Goal: Information Seeking & Learning: Find specific fact

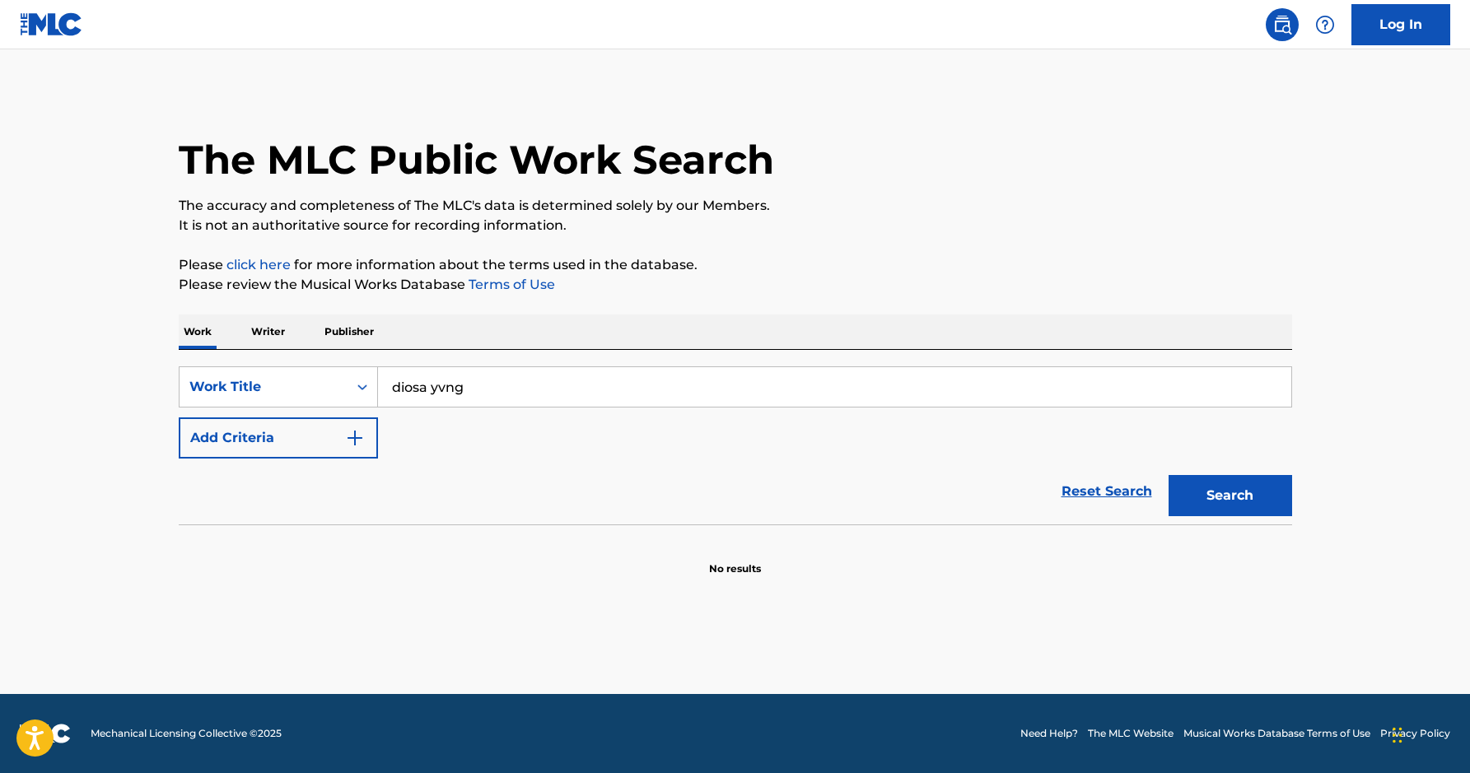
type input "diosa yvng"
click at [1169, 475] on button "Search" at bounding box center [1231, 495] width 124 height 41
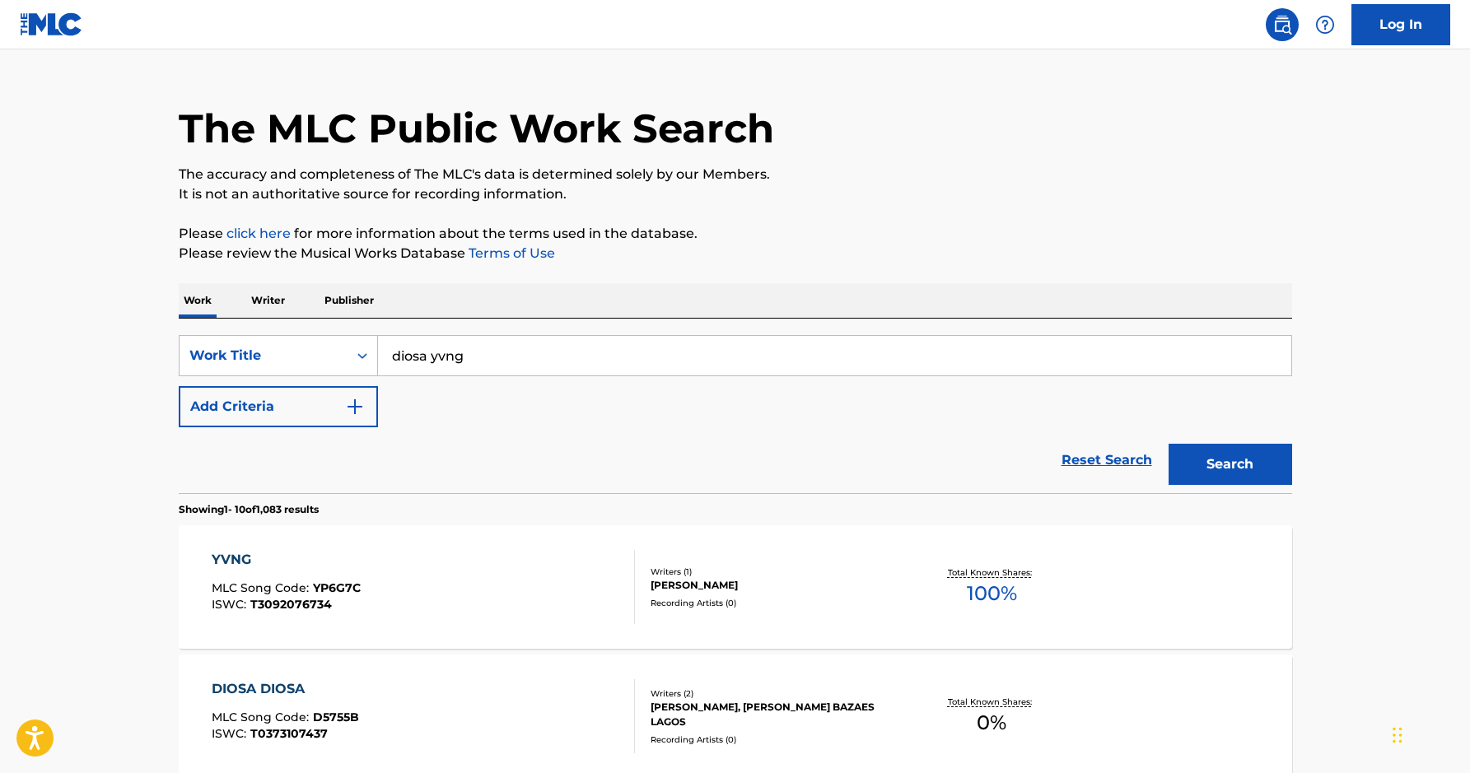
scroll to position [48, 0]
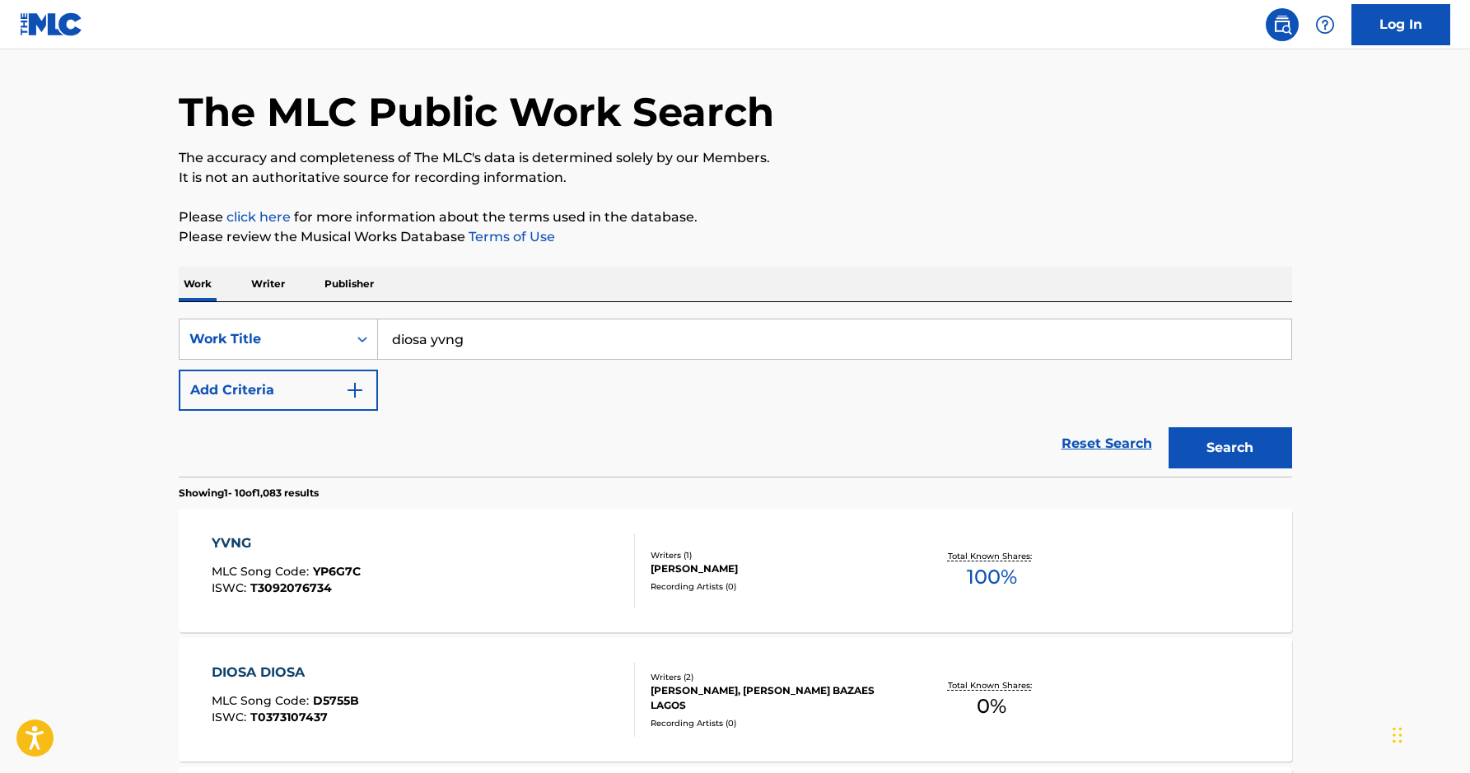
click at [339, 564] on span "YP6G7C" at bounding box center [337, 571] width 48 height 15
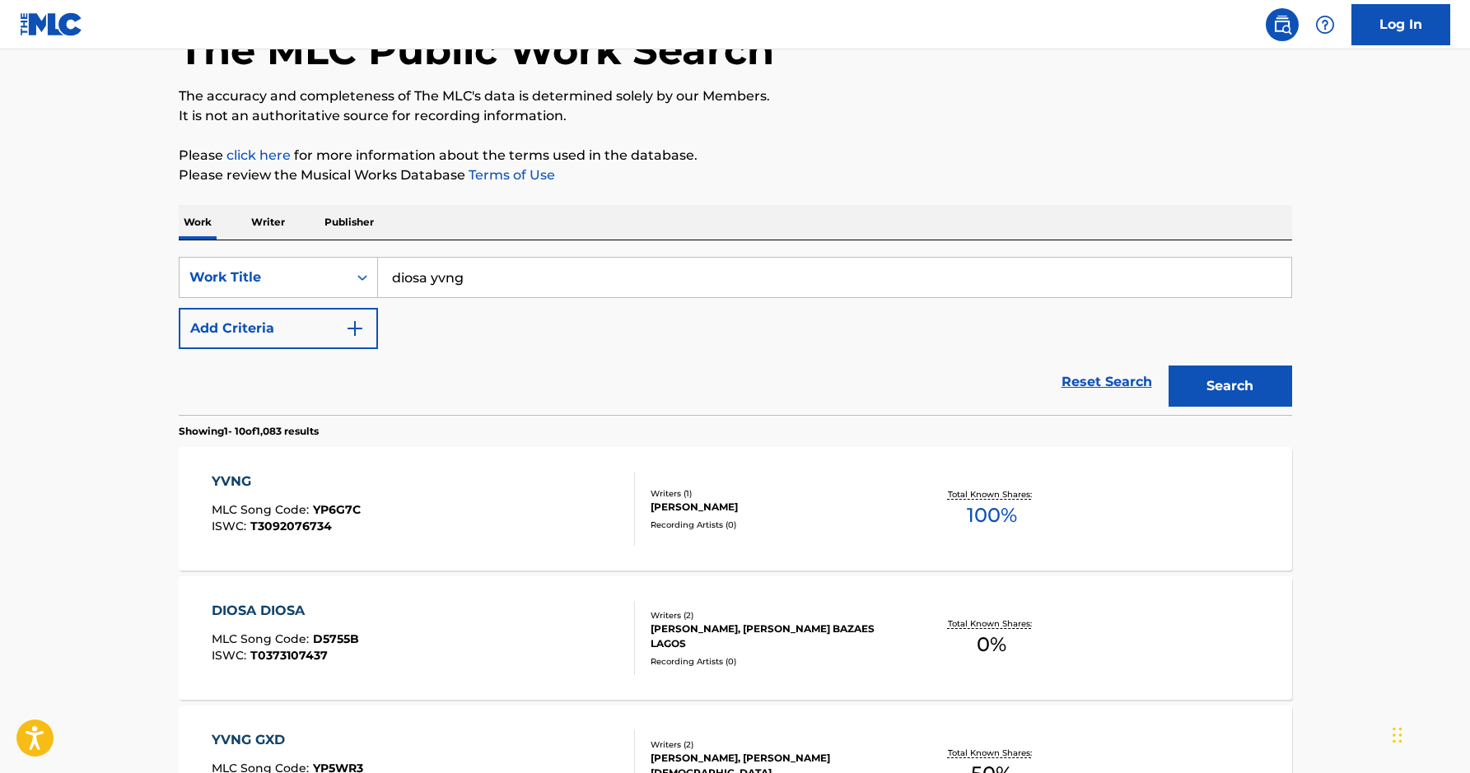
scroll to position [238, 0]
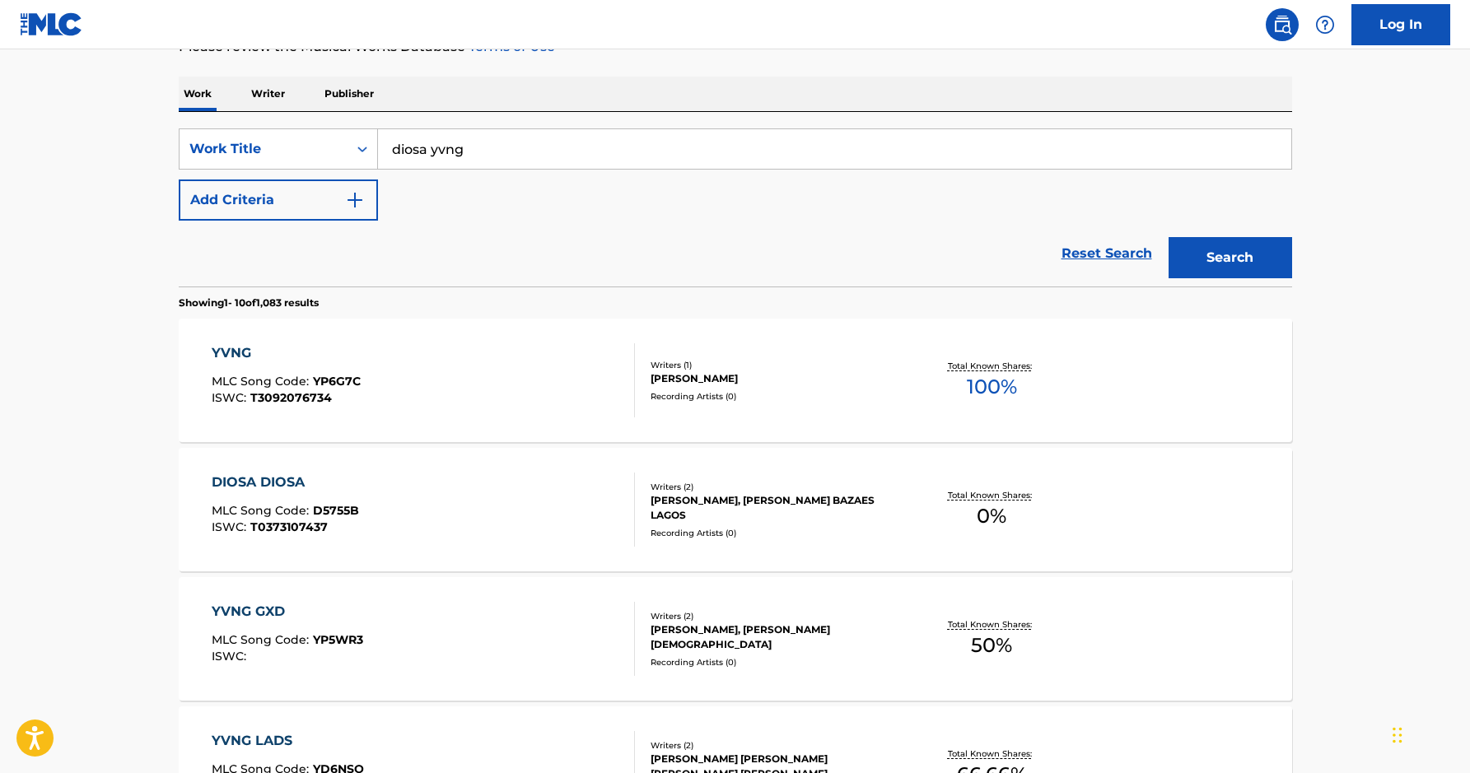
click at [619, 161] on input "diosa yvng" at bounding box center [834, 149] width 913 height 40
drag, startPoint x: 433, startPoint y: 146, endPoint x: 507, endPoint y: 156, distance: 74.8
click at [507, 156] on input "yvng luc" at bounding box center [834, 149] width 913 height 40
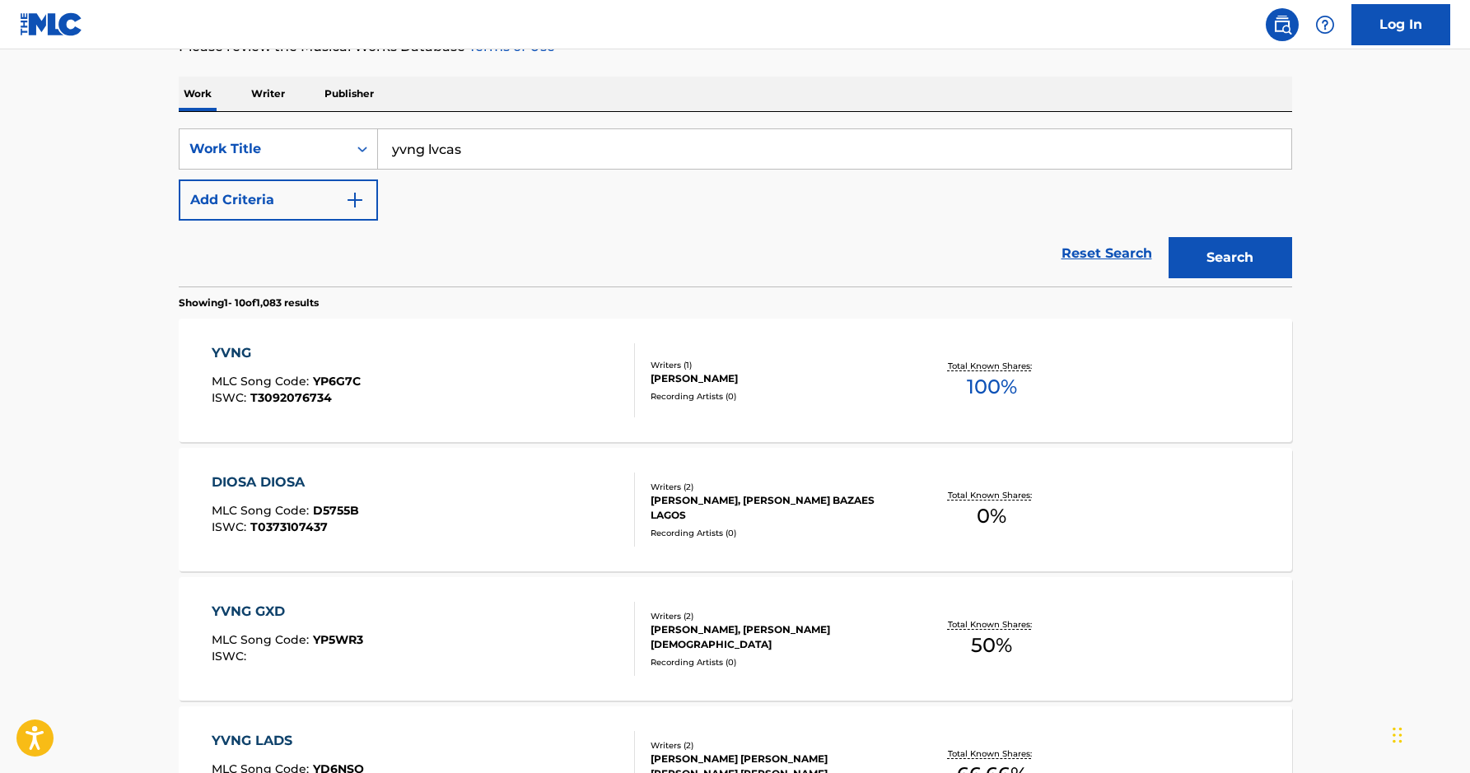
click at [1169, 237] on button "Search" at bounding box center [1231, 257] width 124 height 41
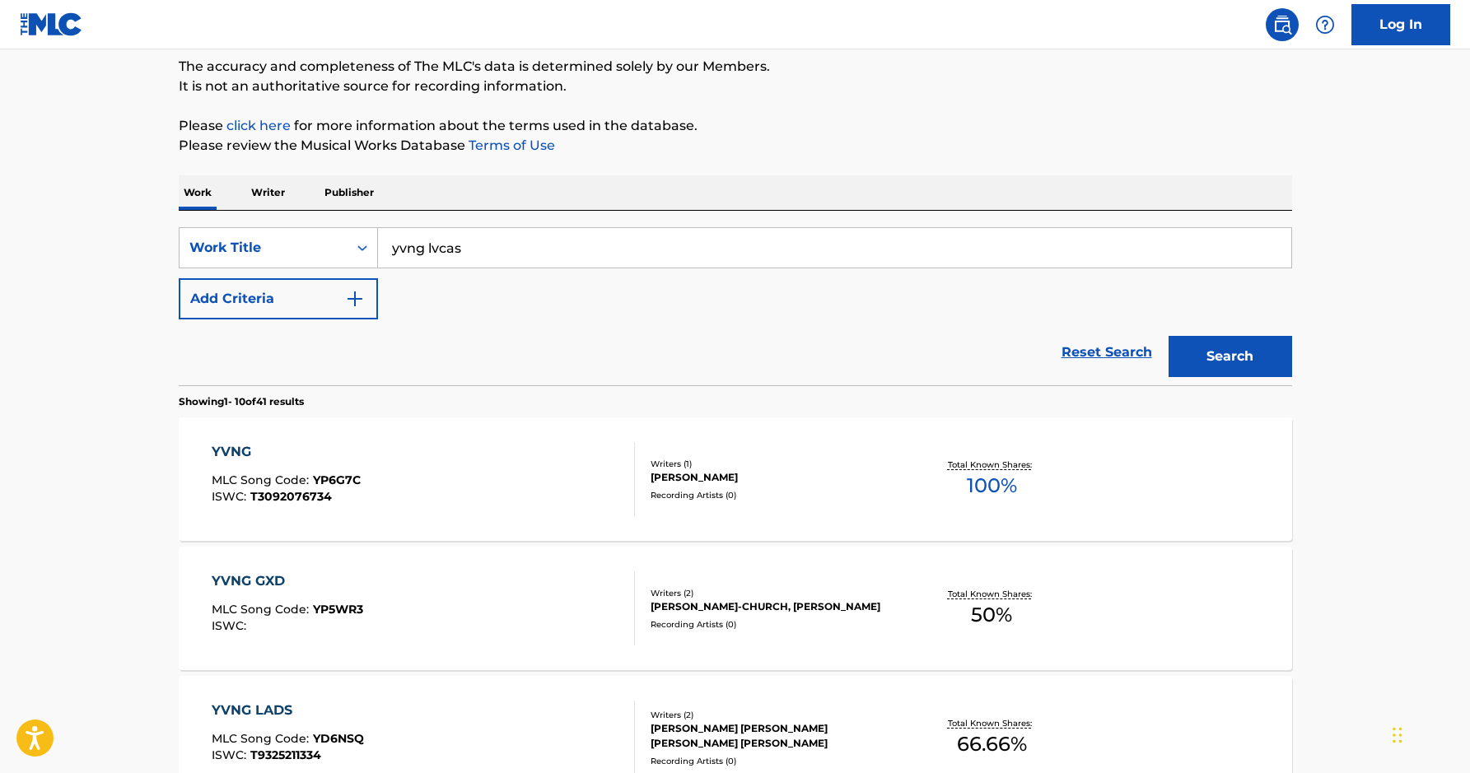
scroll to position [222, 0]
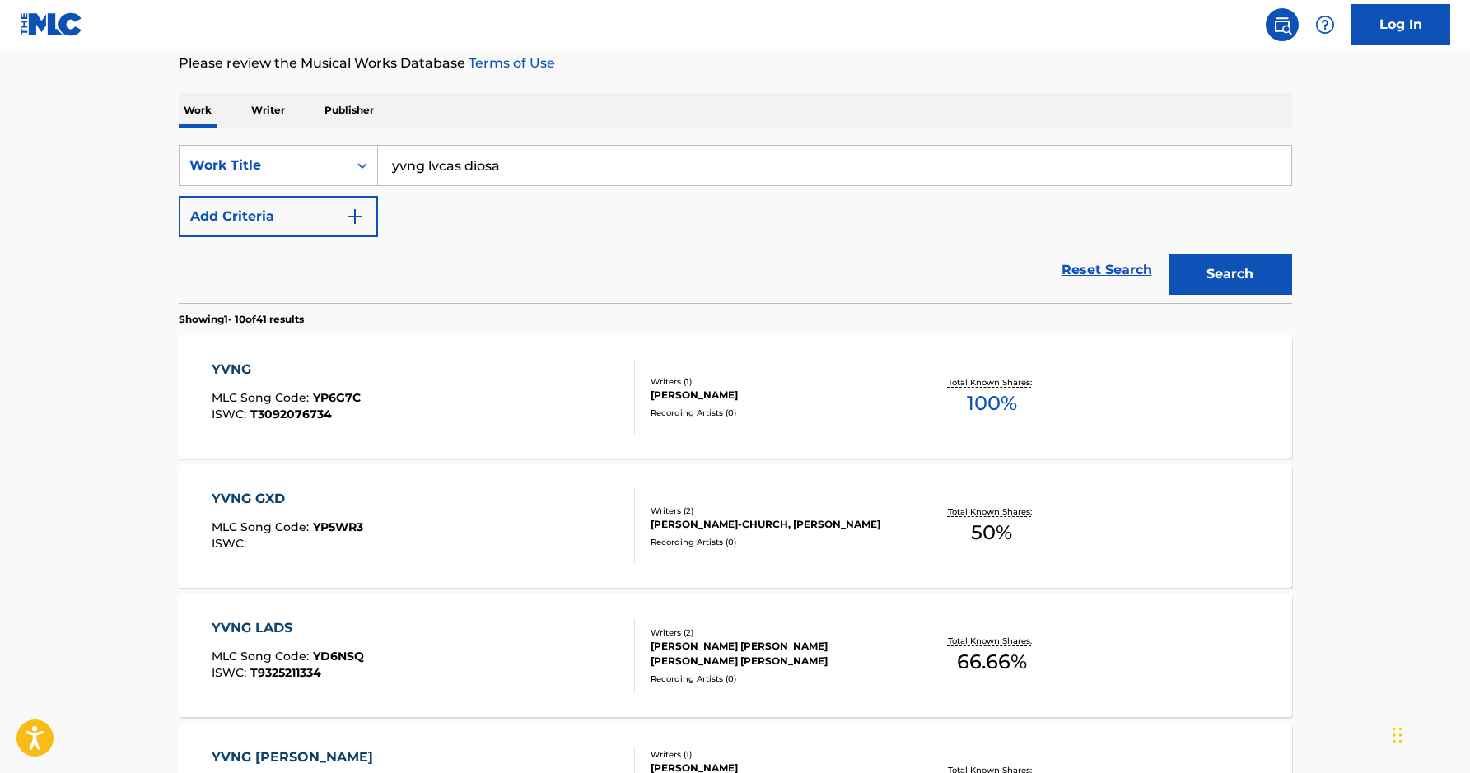
click at [1169, 254] on button "Search" at bounding box center [1231, 274] width 124 height 41
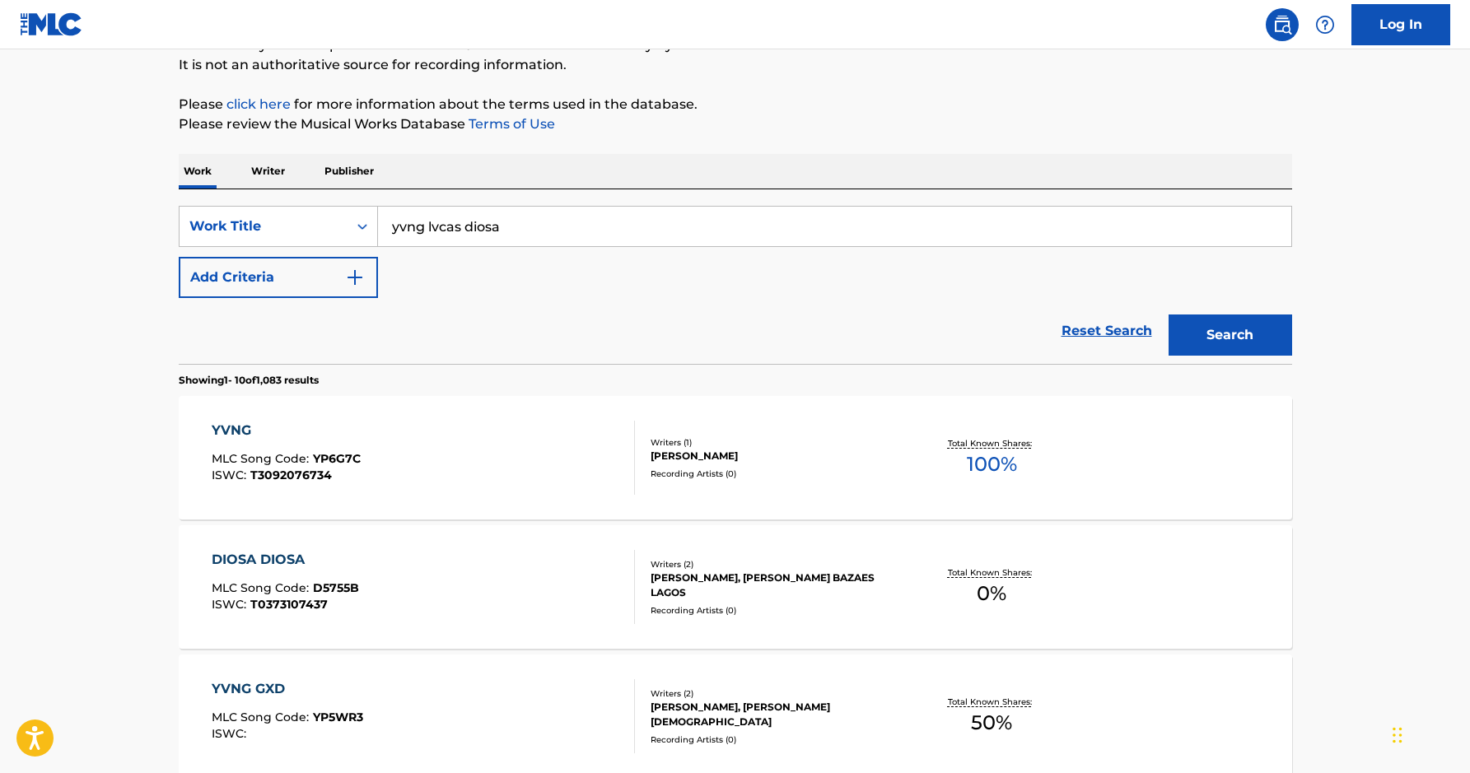
scroll to position [11, 0]
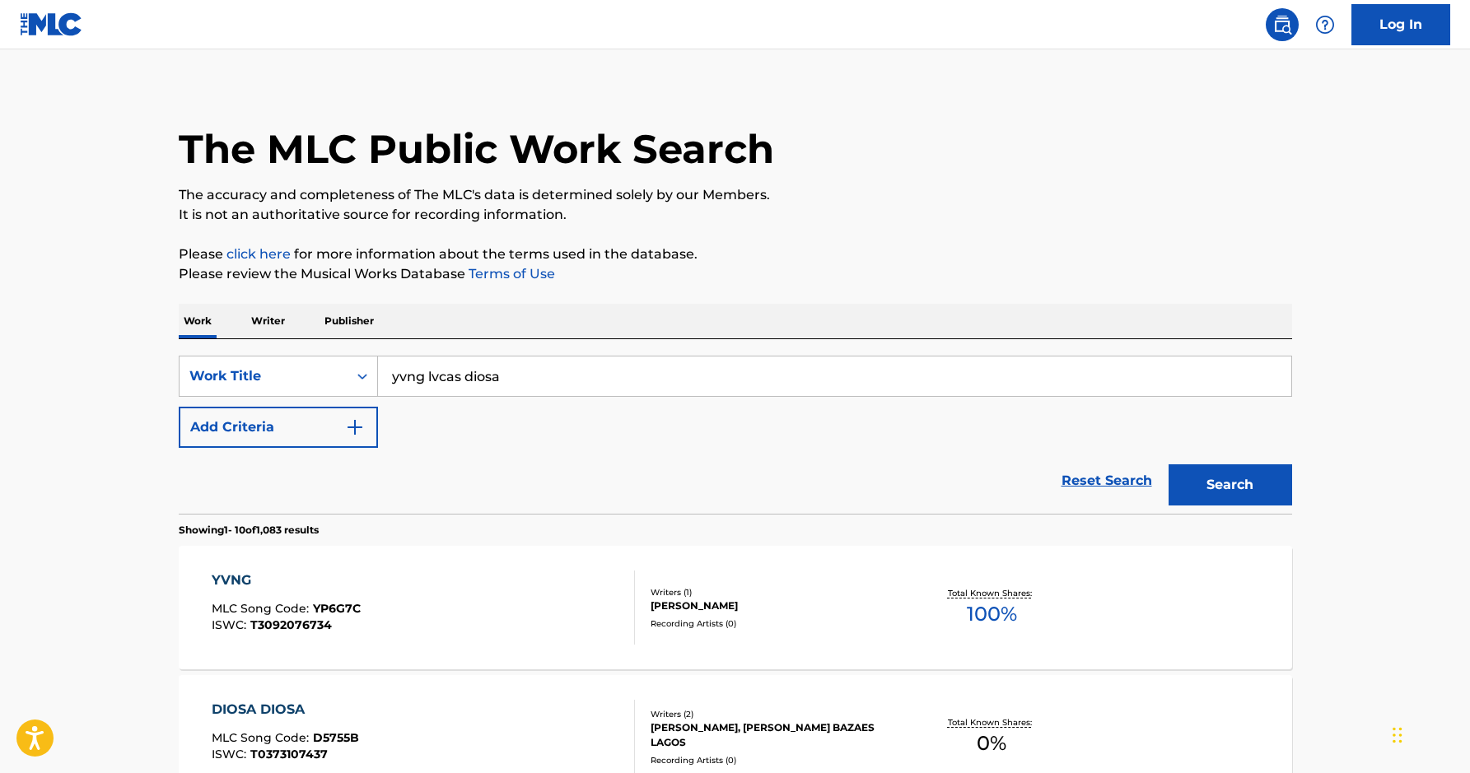
drag, startPoint x: 466, startPoint y: 379, endPoint x: 620, endPoint y: 386, distance: 154.2
click at [620, 386] on input "yvng lvcas diosa" at bounding box center [834, 377] width 913 height 40
type input "yvng lvcas"
drag, startPoint x: 303, startPoint y: 372, endPoint x: 310, endPoint y: 385, distance: 14.4
click at [304, 372] on div "Work Title" at bounding box center [263, 376] width 148 height 20
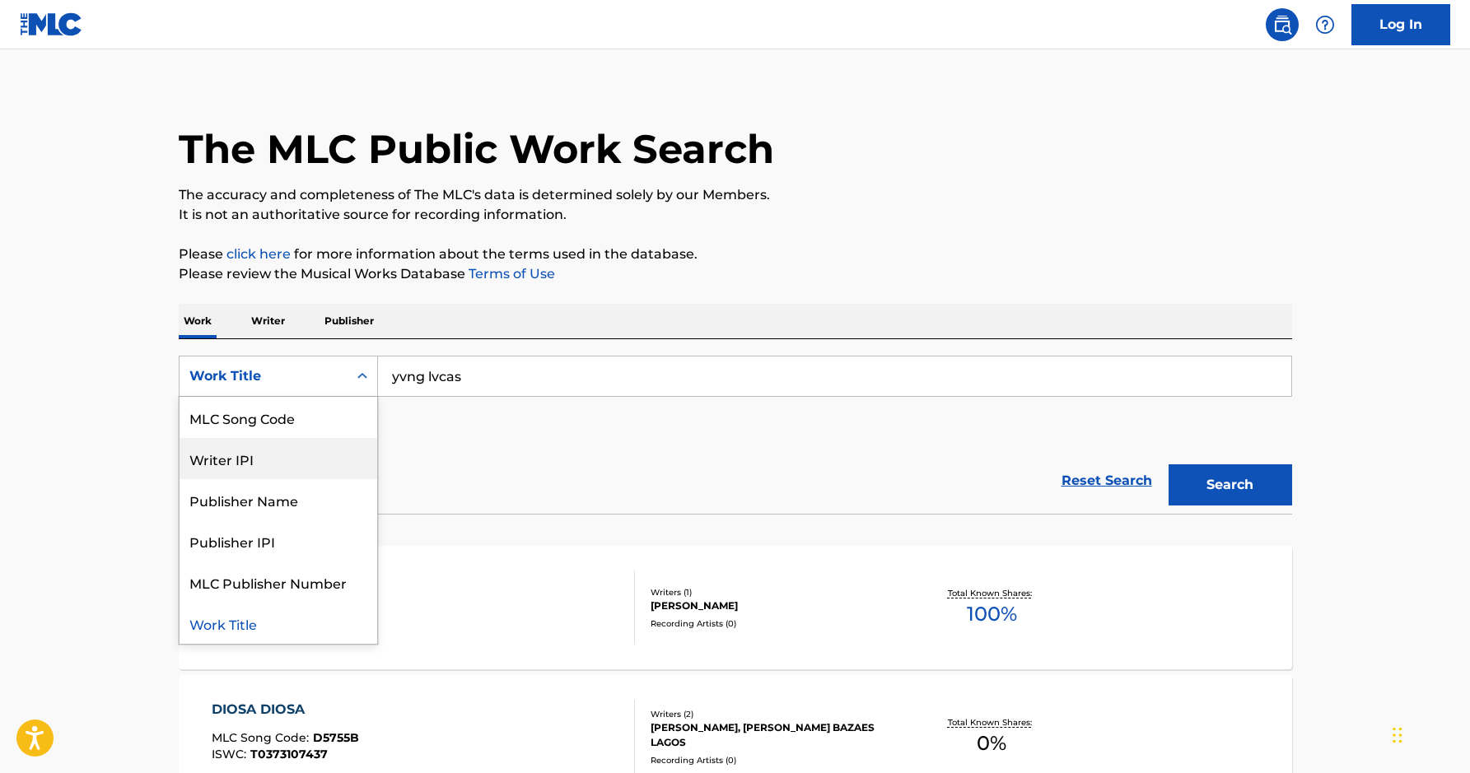
scroll to position [0, 0]
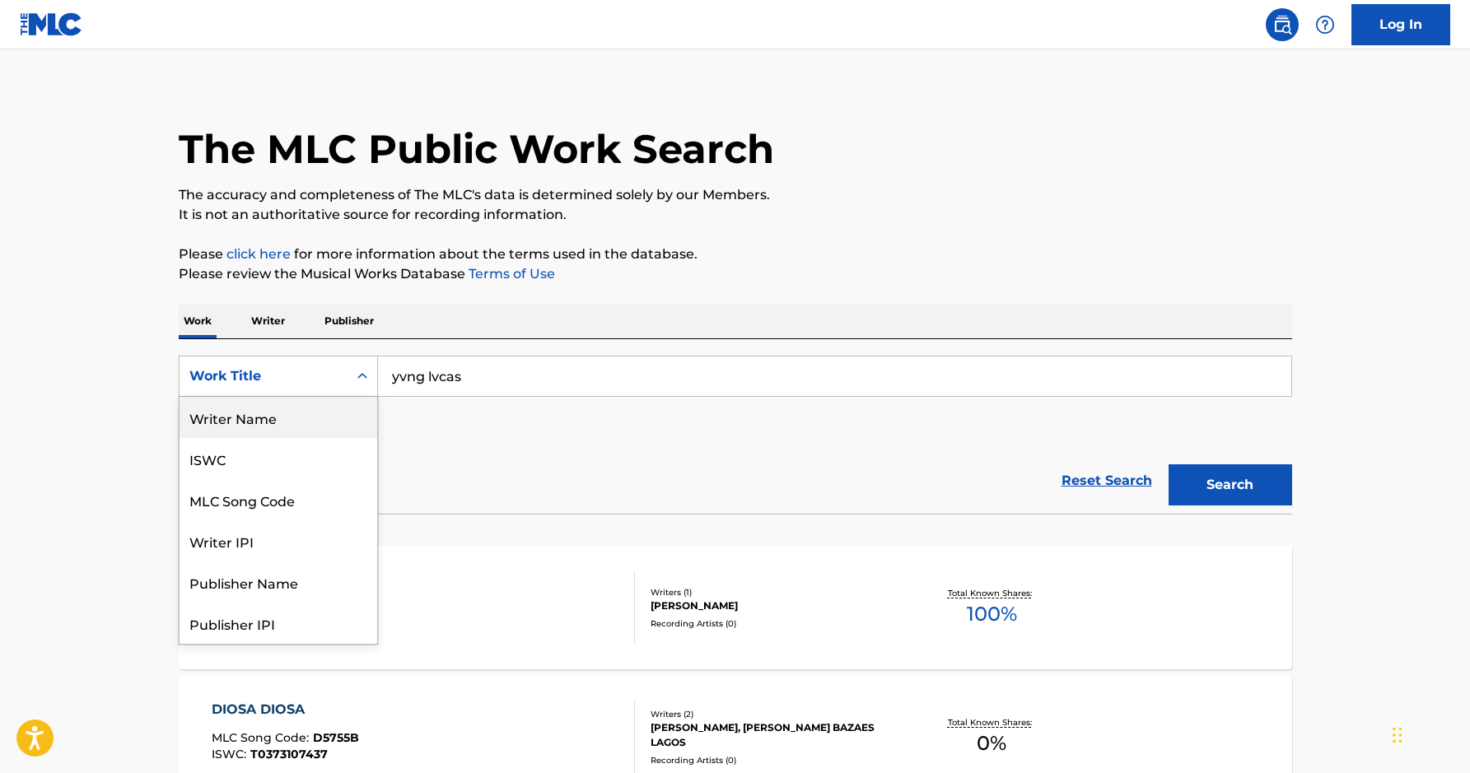
click at [310, 428] on div "Writer Name" at bounding box center [279, 417] width 198 height 41
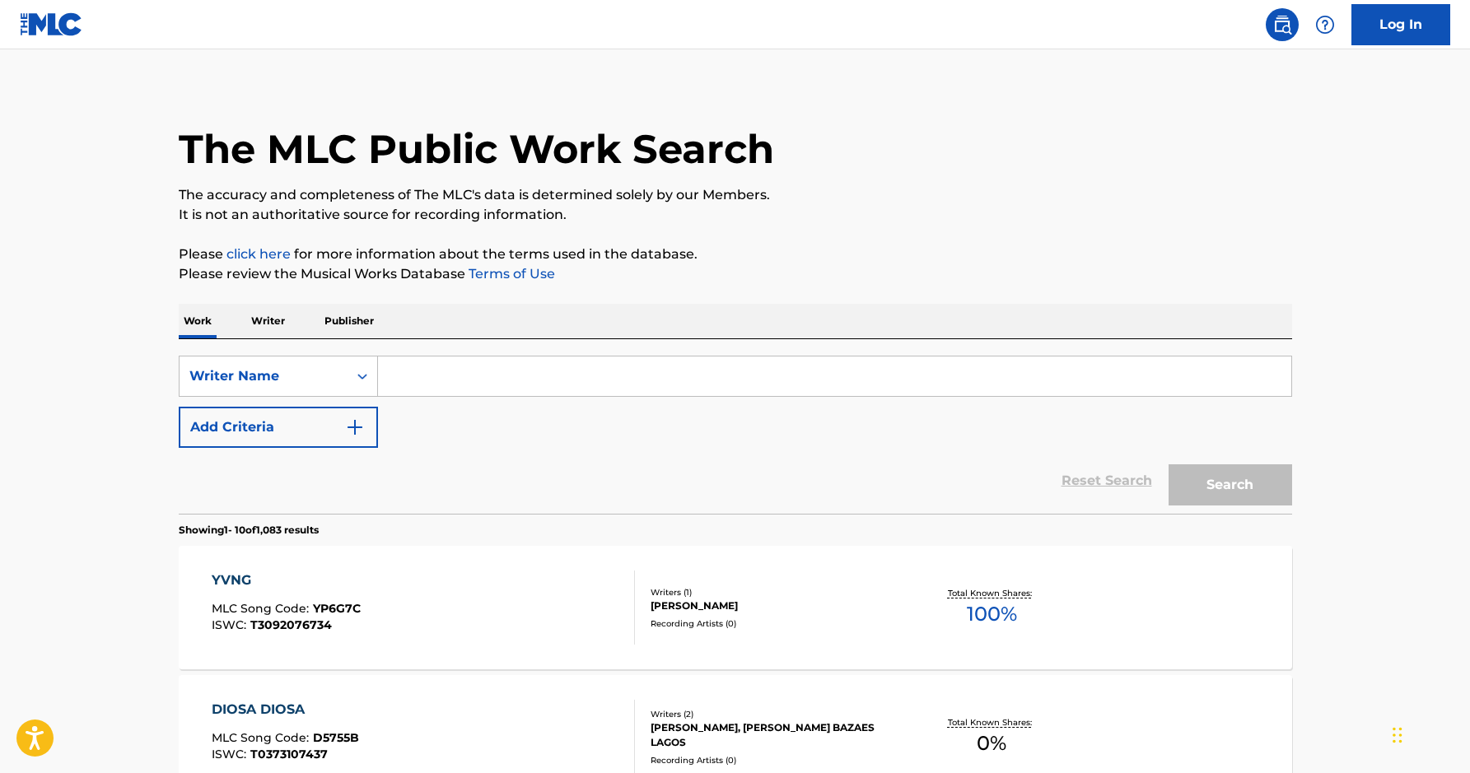
click at [432, 388] on input "Search Form" at bounding box center [834, 377] width 913 height 40
click at [1169, 464] on button "Search" at bounding box center [1231, 484] width 124 height 41
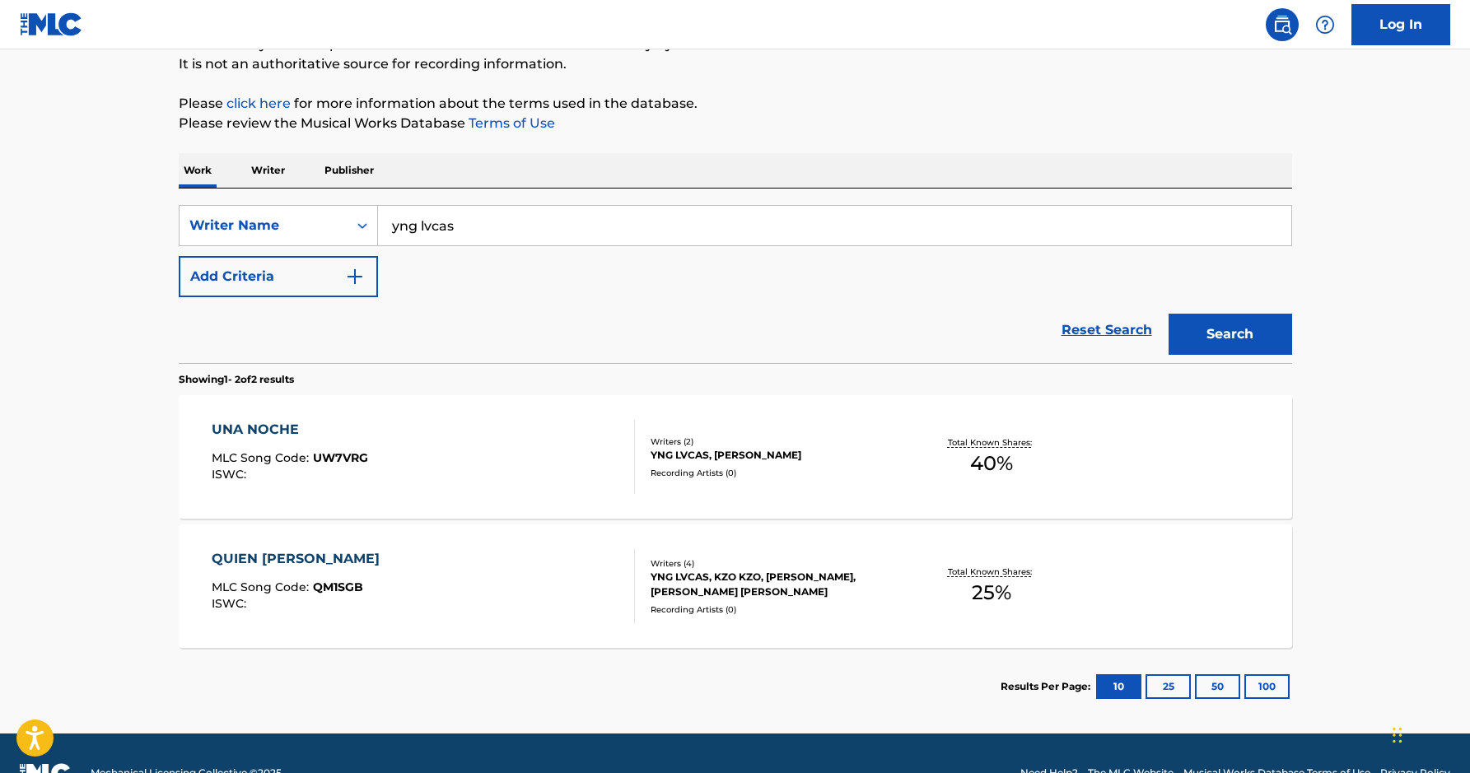
scroll to position [201, 0]
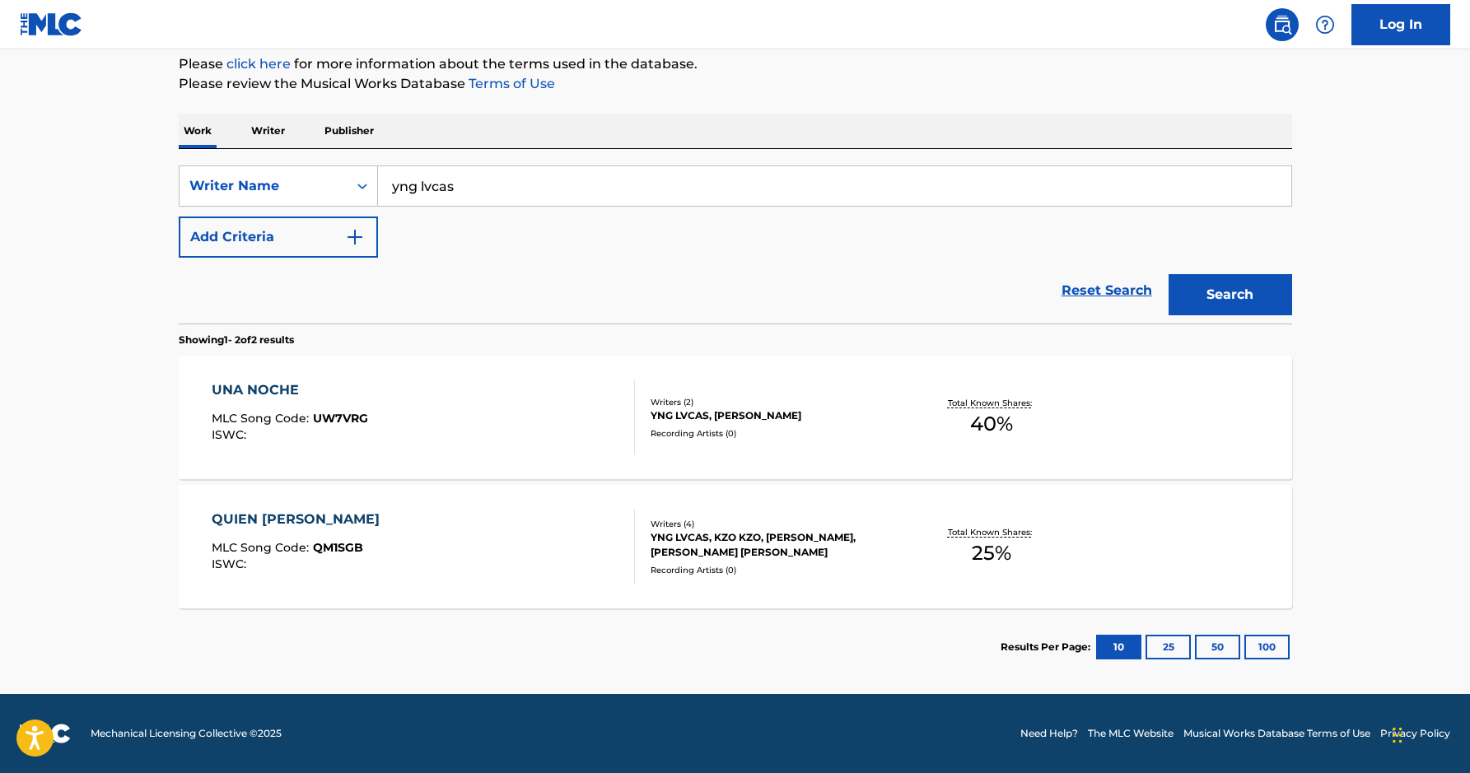
click at [1160, 651] on button "25" at bounding box center [1168, 647] width 45 height 25
click at [1105, 649] on button "10" at bounding box center [1118, 647] width 45 height 25
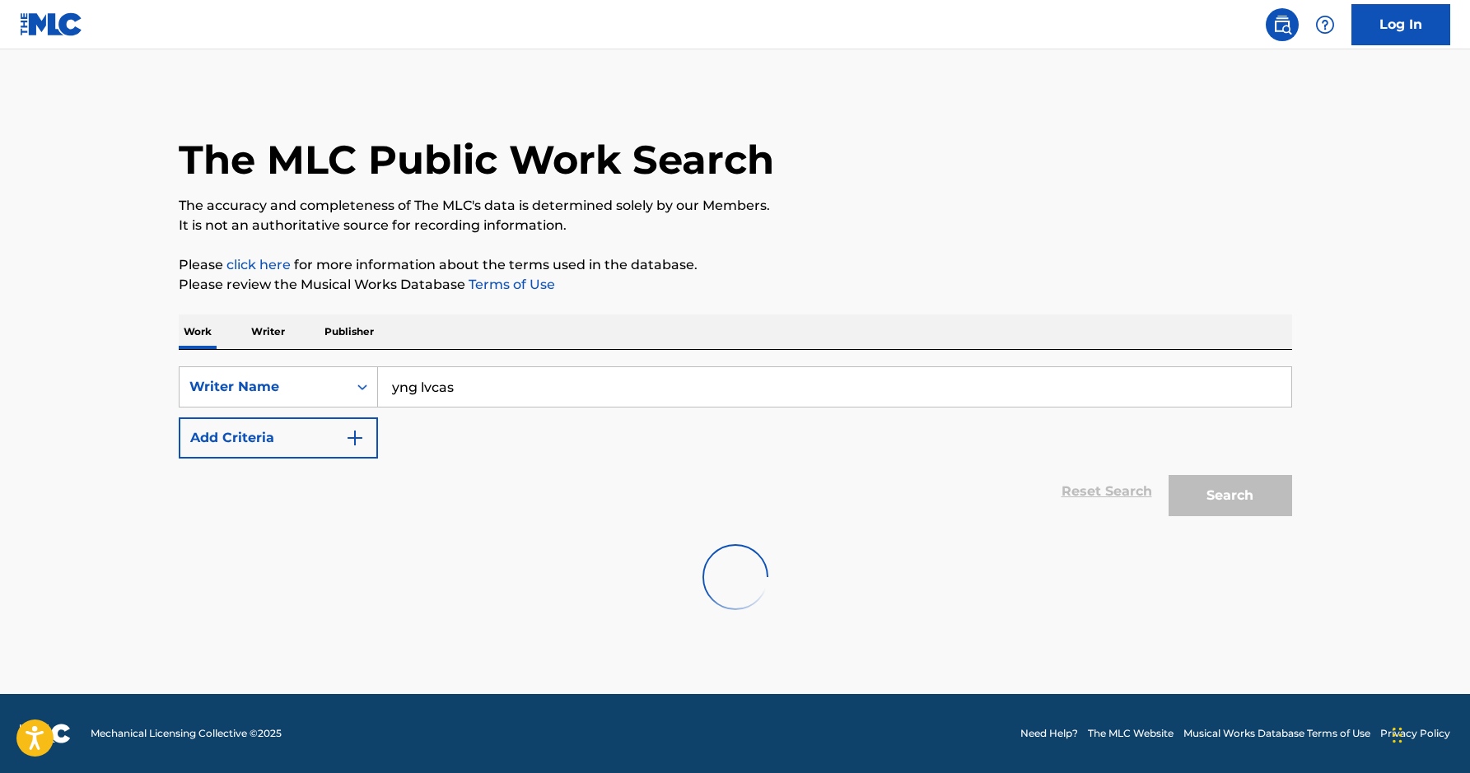
scroll to position [0, 0]
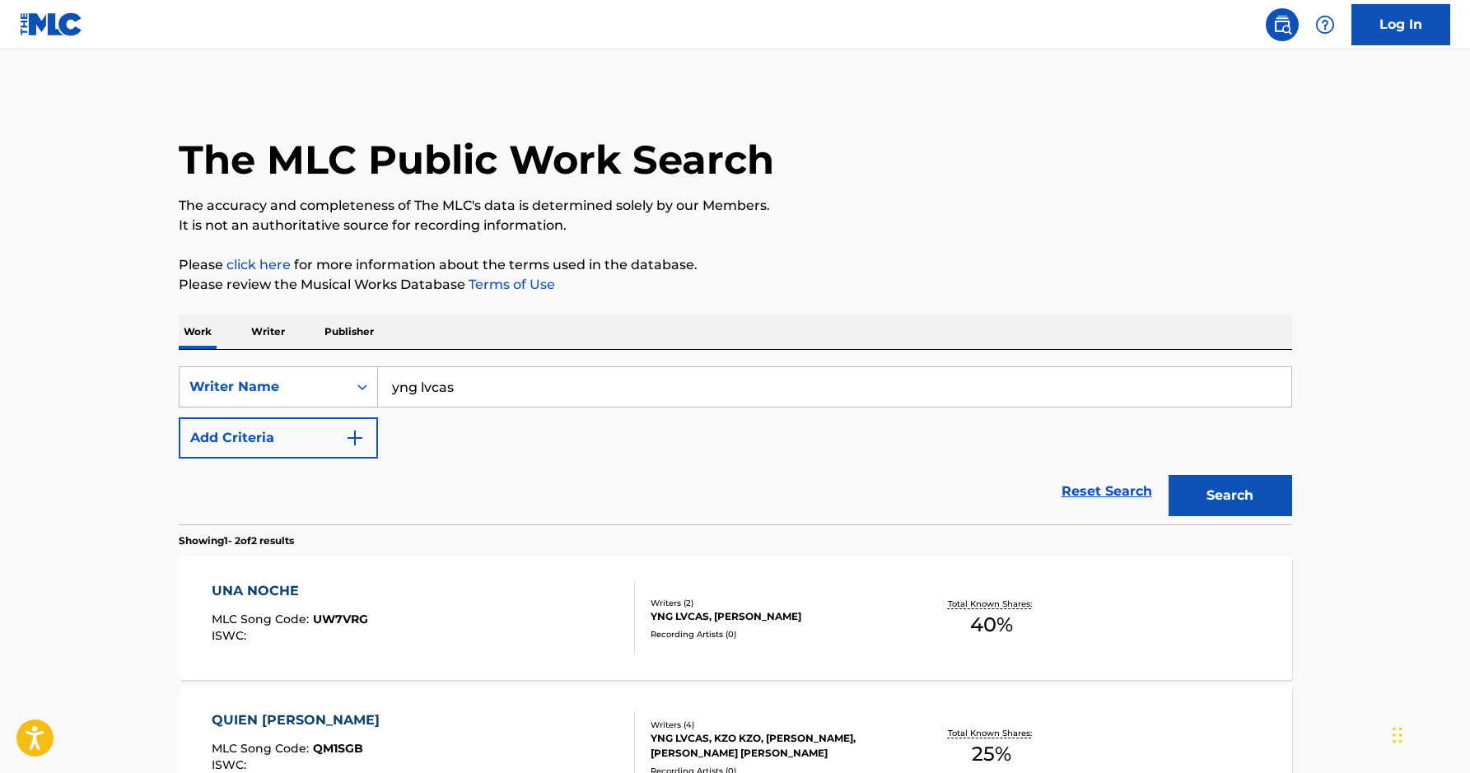
click at [600, 391] on input "yng lvcas" at bounding box center [834, 387] width 913 height 40
click at [1169, 475] on button "Search" at bounding box center [1231, 495] width 124 height 41
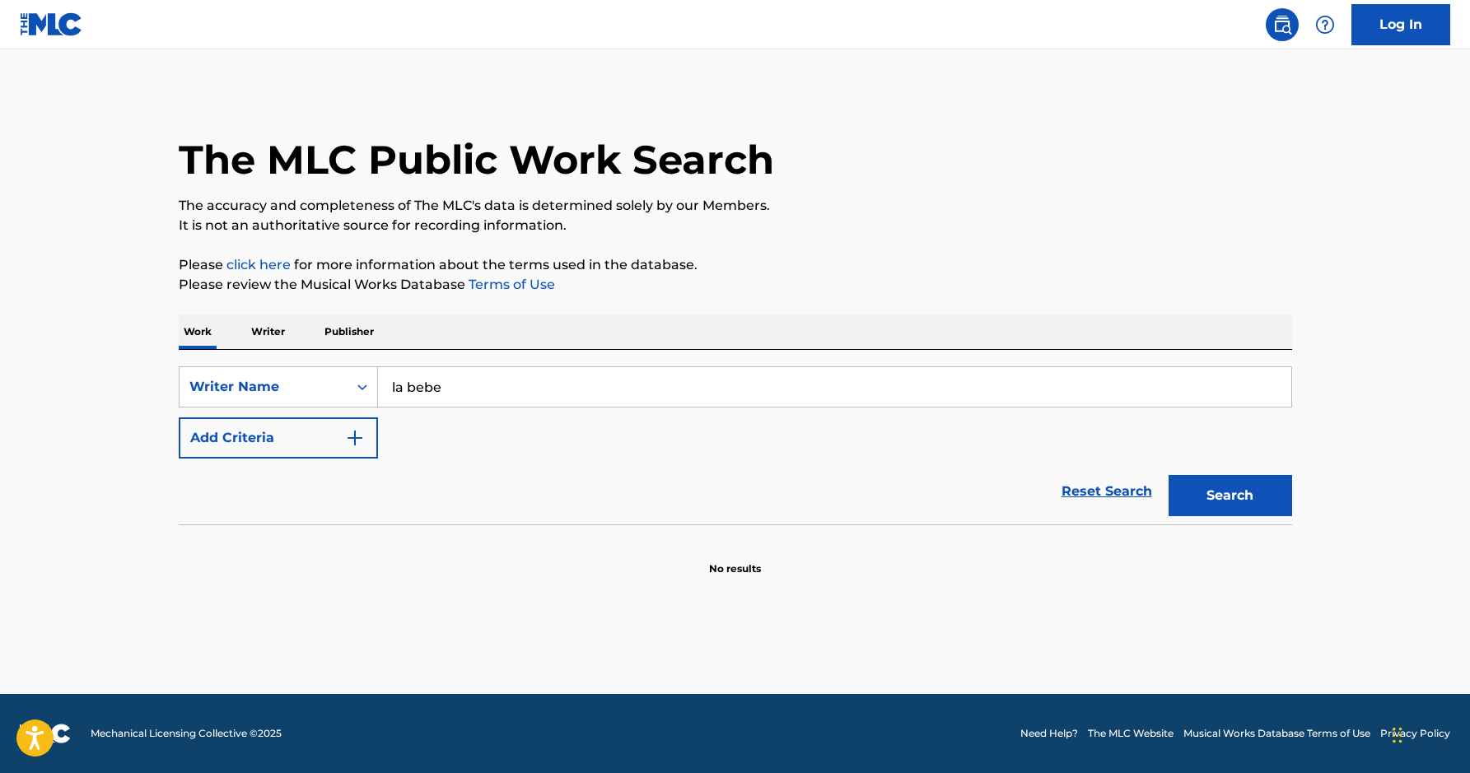
click at [465, 380] on input "la bebe" at bounding box center [834, 387] width 913 height 40
type input "yng lvcas diosa"
click at [1169, 475] on button "Search" at bounding box center [1231, 495] width 124 height 41
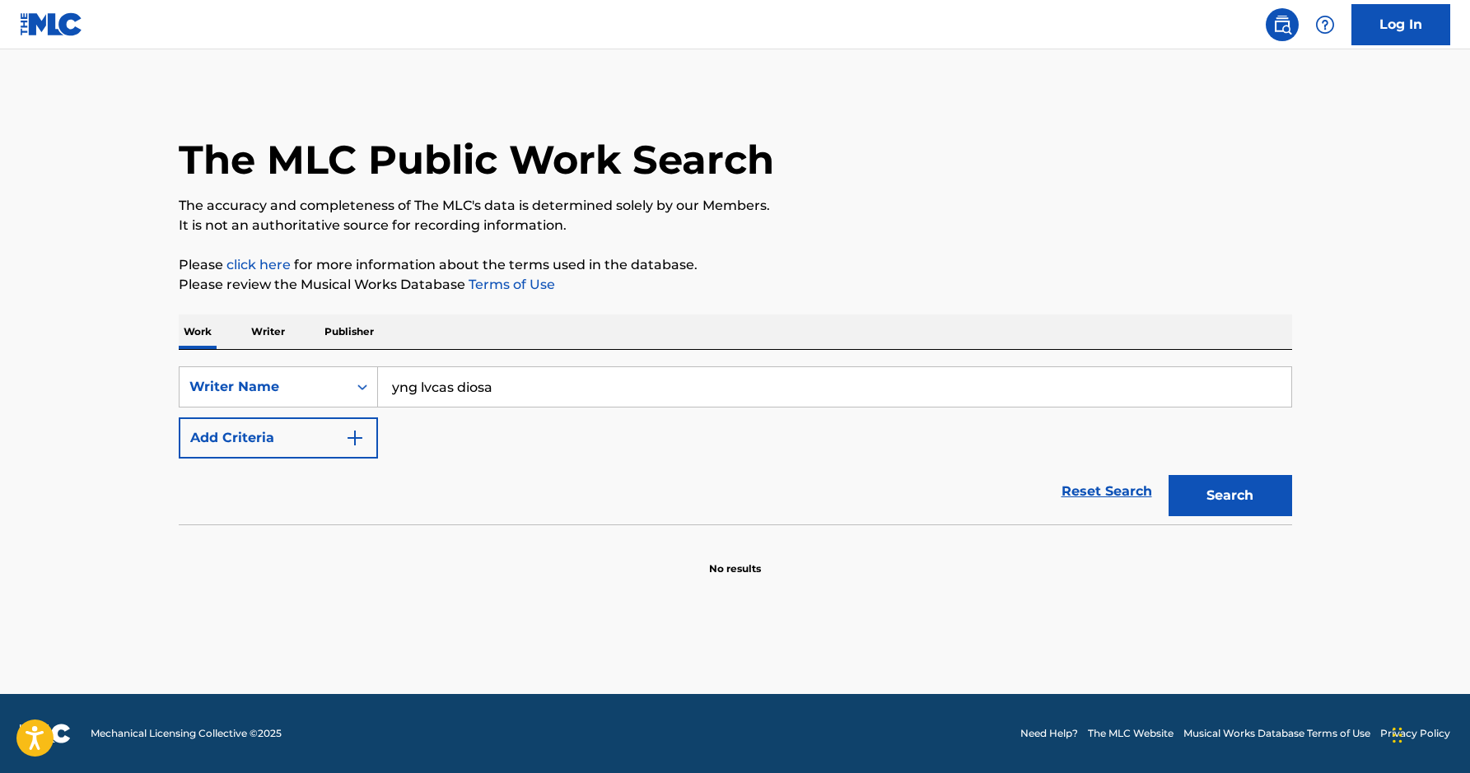
drag, startPoint x: 467, startPoint y: 388, endPoint x: 568, endPoint y: 395, distance: 101.6
click at [568, 395] on input "yng lvcas diosa" at bounding box center [834, 387] width 913 height 40
drag, startPoint x: 507, startPoint y: 390, endPoint x: 378, endPoint y: 390, distance: 129.3
click at [378, 390] on input "yng lvcas diosa" at bounding box center [834, 387] width 913 height 40
click at [514, 385] on input "yng lvcas diosa" at bounding box center [834, 387] width 913 height 40
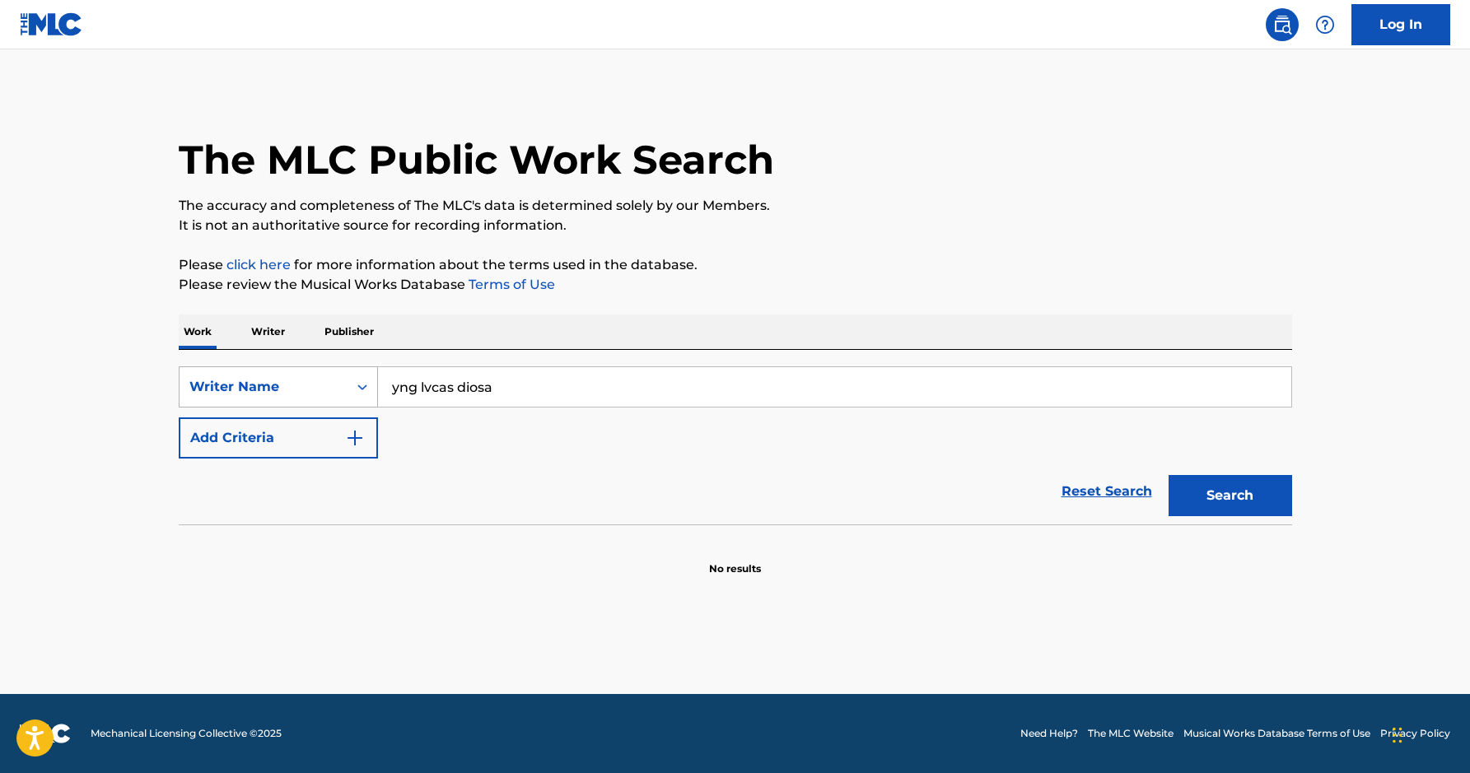
click at [236, 388] on div "Writer Name" at bounding box center [263, 387] width 148 height 20
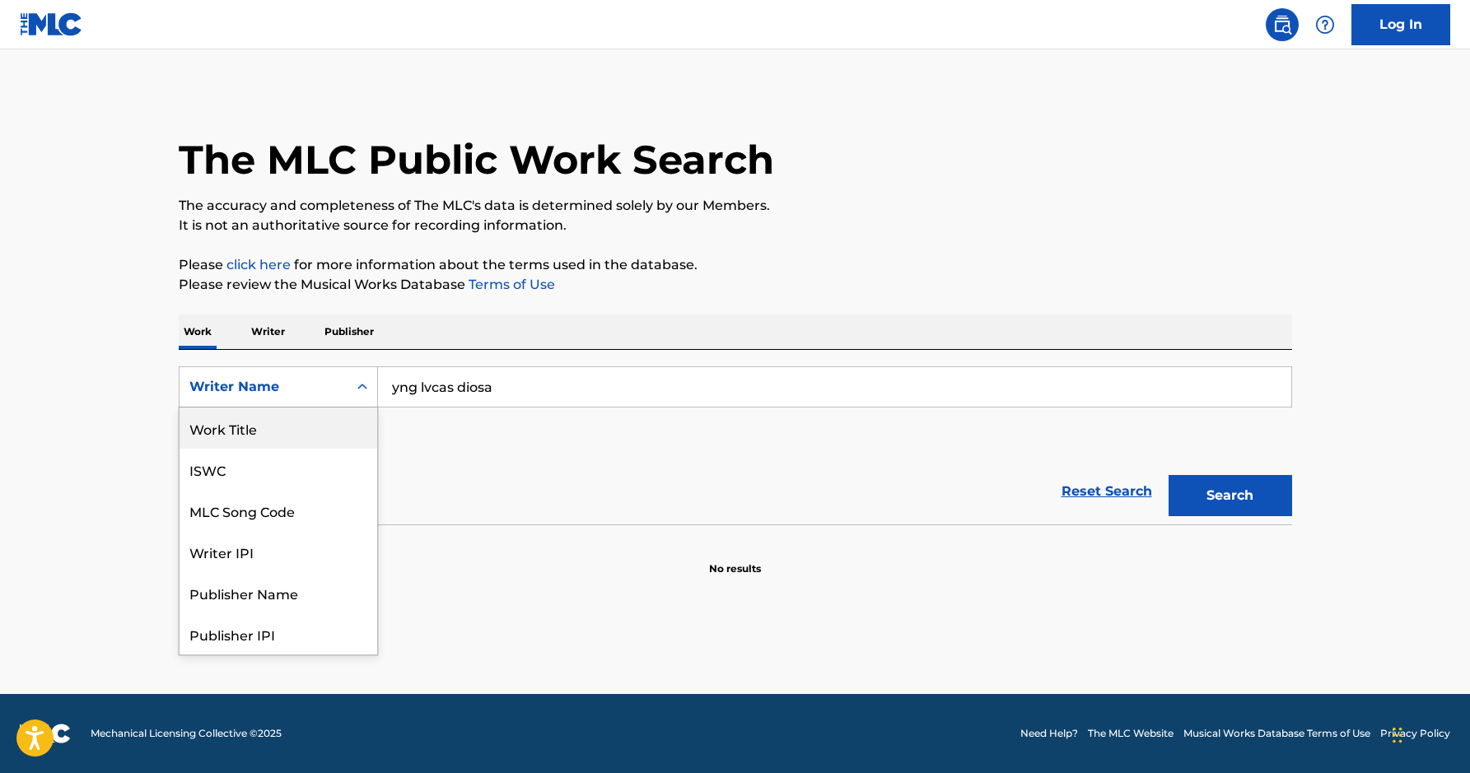
click at [298, 437] on div "Work Title" at bounding box center [279, 428] width 198 height 41
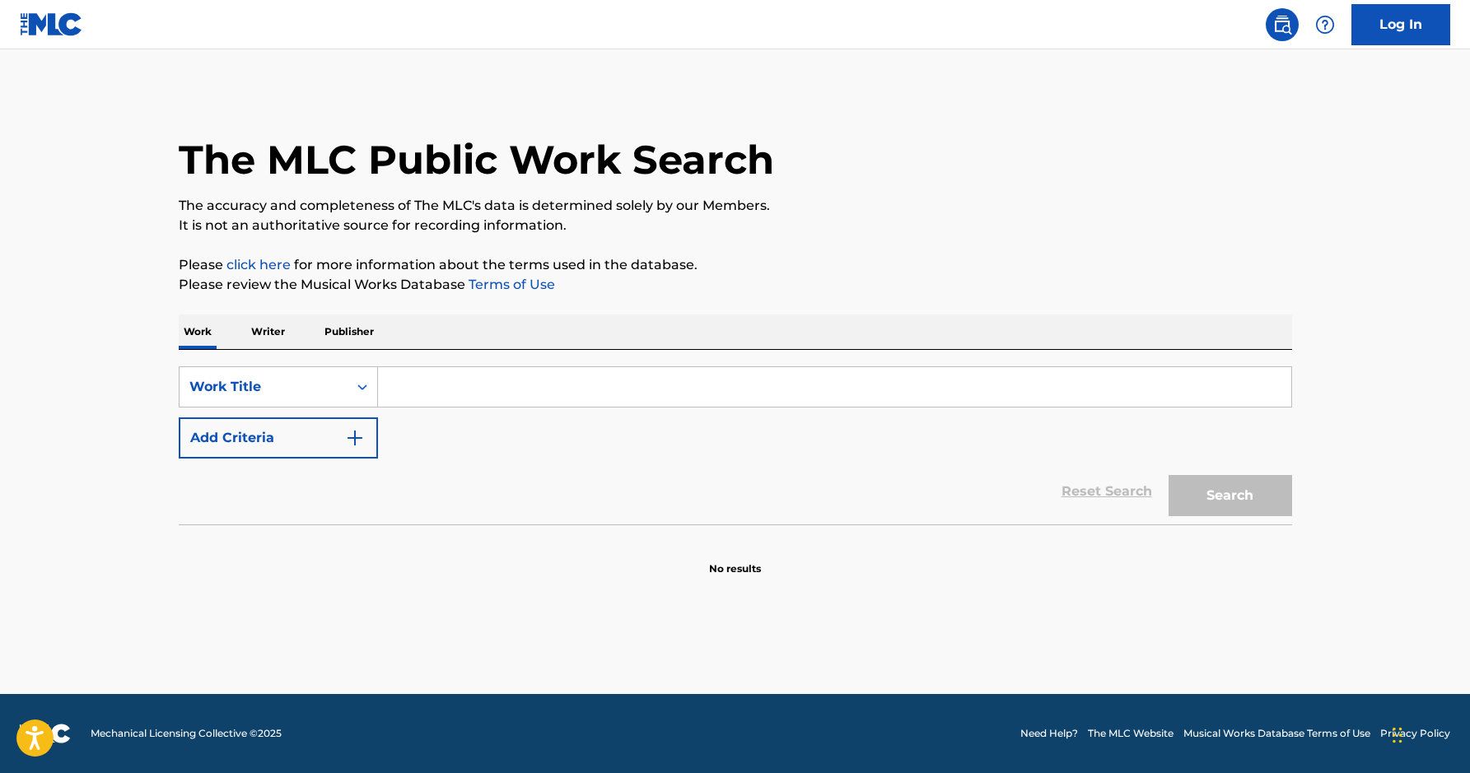
click at [456, 393] on input "Search Form" at bounding box center [834, 387] width 913 height 40
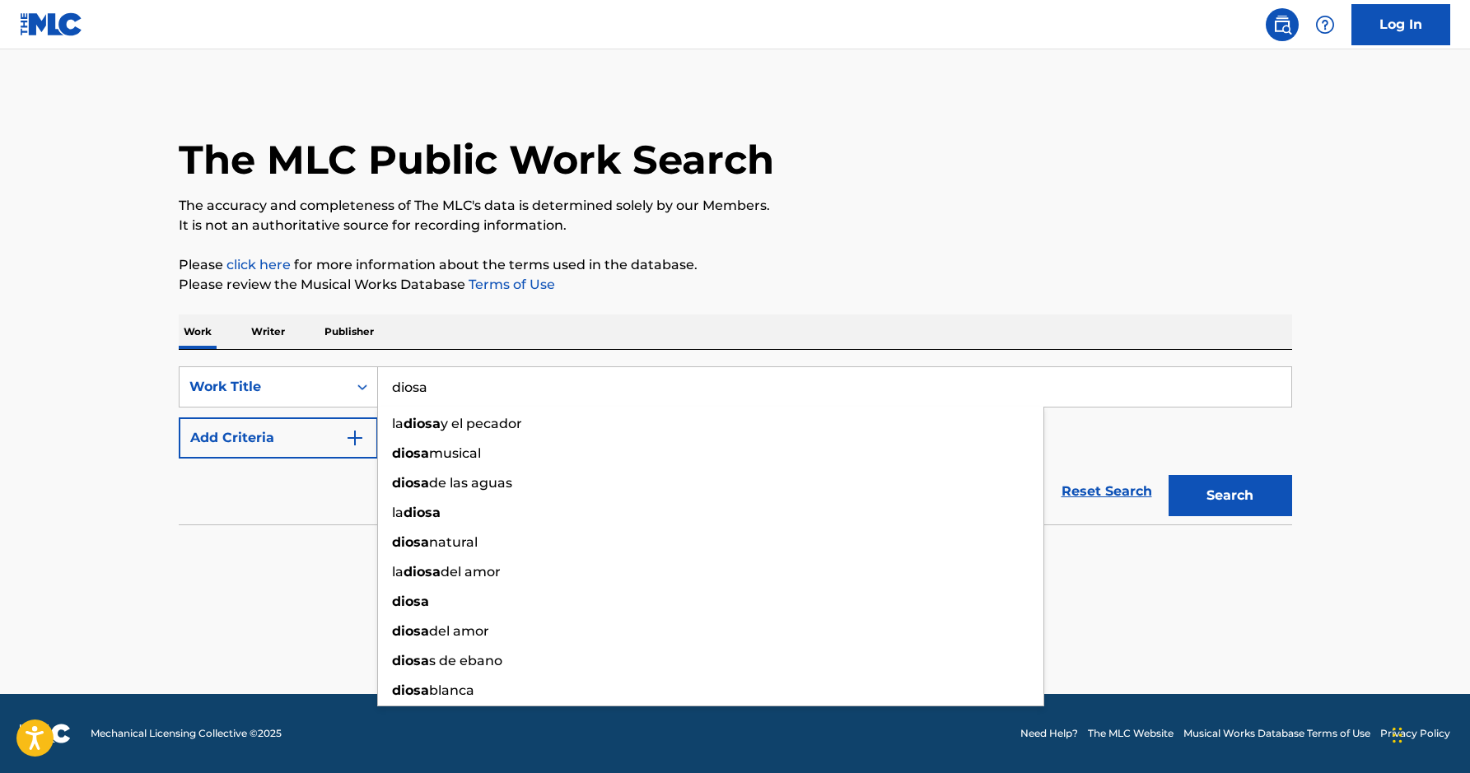
type input "diosa"
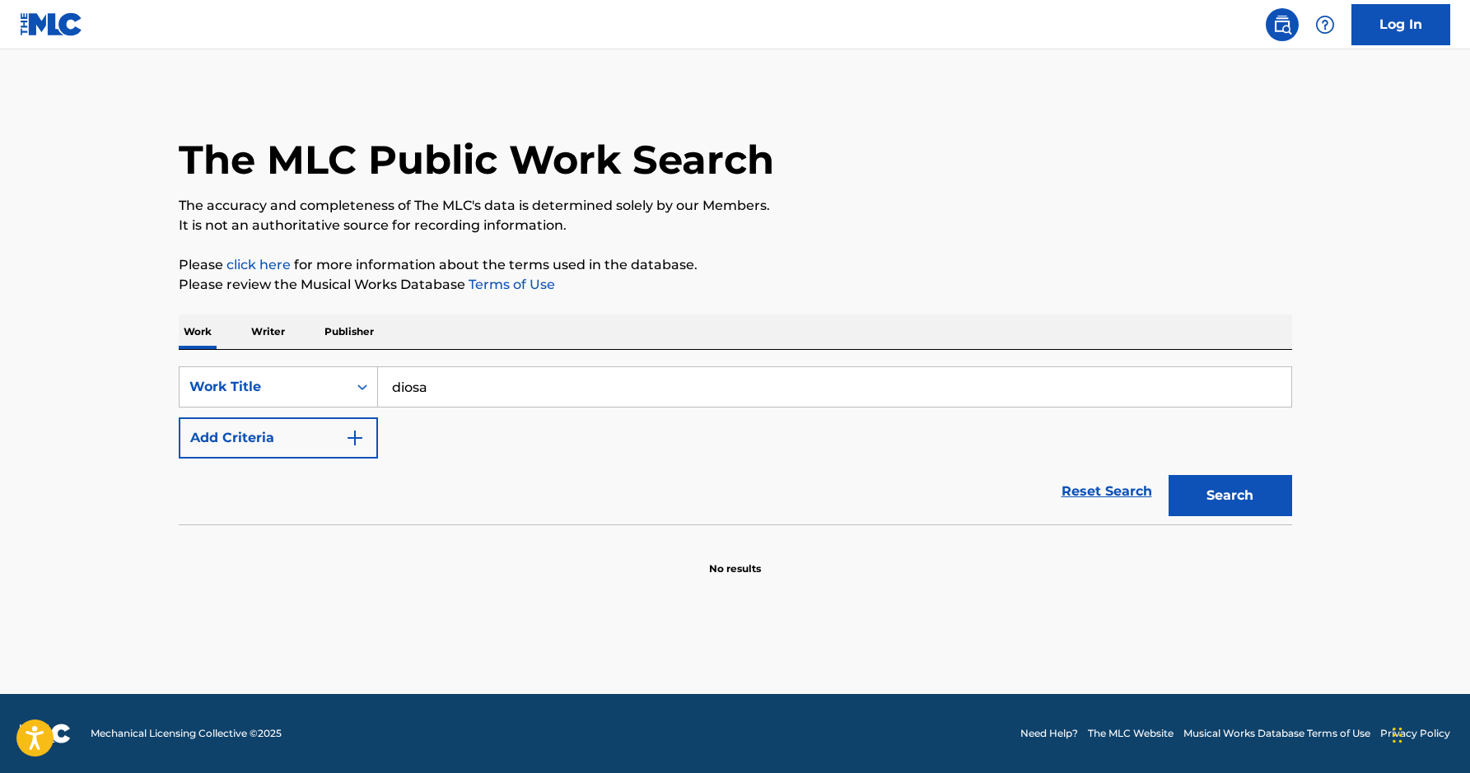
click at [296, 442] on button "Add Criteria" at bounding box center [278, 438] width 199 height 41
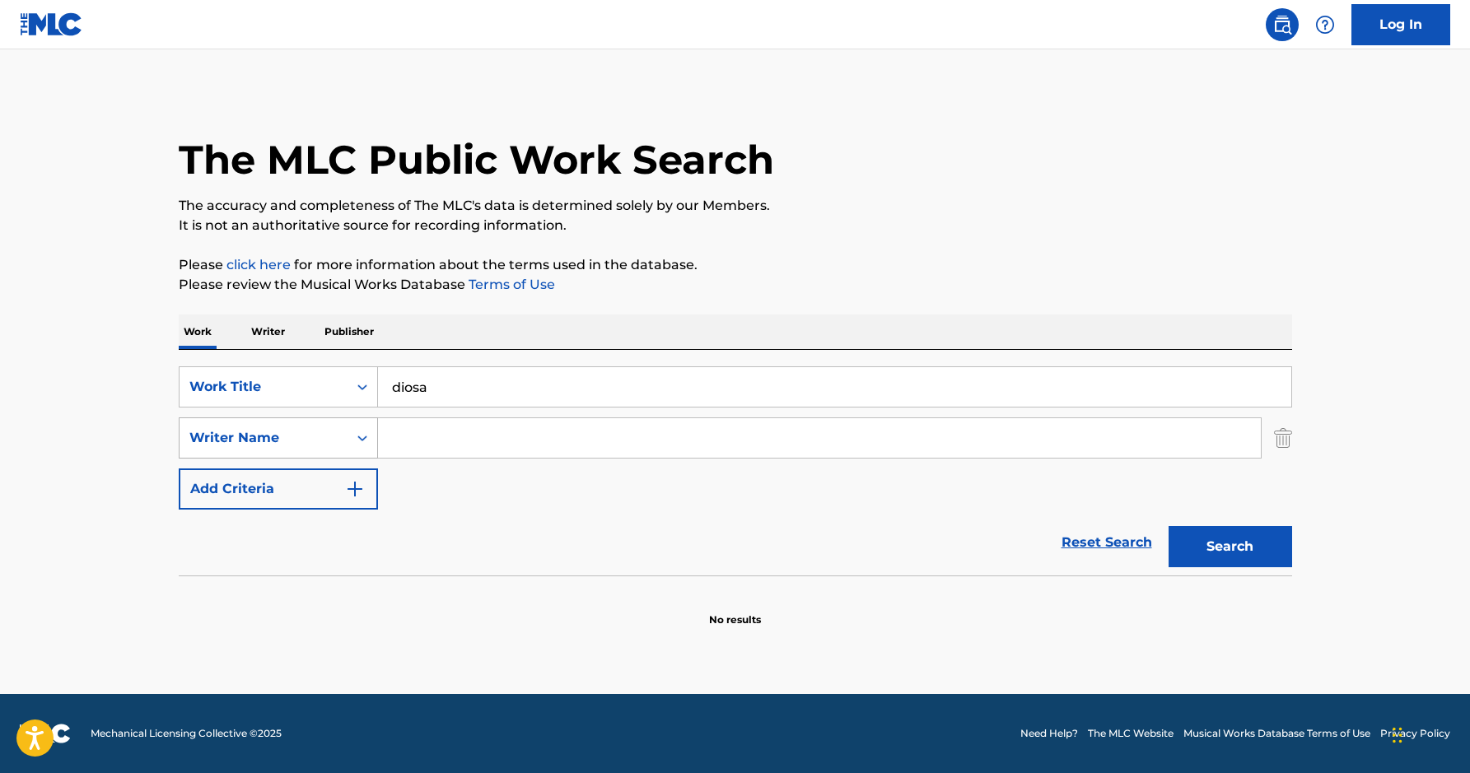
click at [296, 441] on div "Writer Name" at bounding box center [263, 438] width 148 height 20
drag, startPoint x: 48, startPoint y: 464, endPoint x: 294, endPoint y: 548, distance: 259.9
click at [49, 464] on main "The MLC Public Work Search The accuracy and completeness of The MLC's data is d…" at bounding box center [735, 371] width 1470 height 645
click at [448, 451] on input "Search Form" at bounding box center [819, 438] width 883 height 40
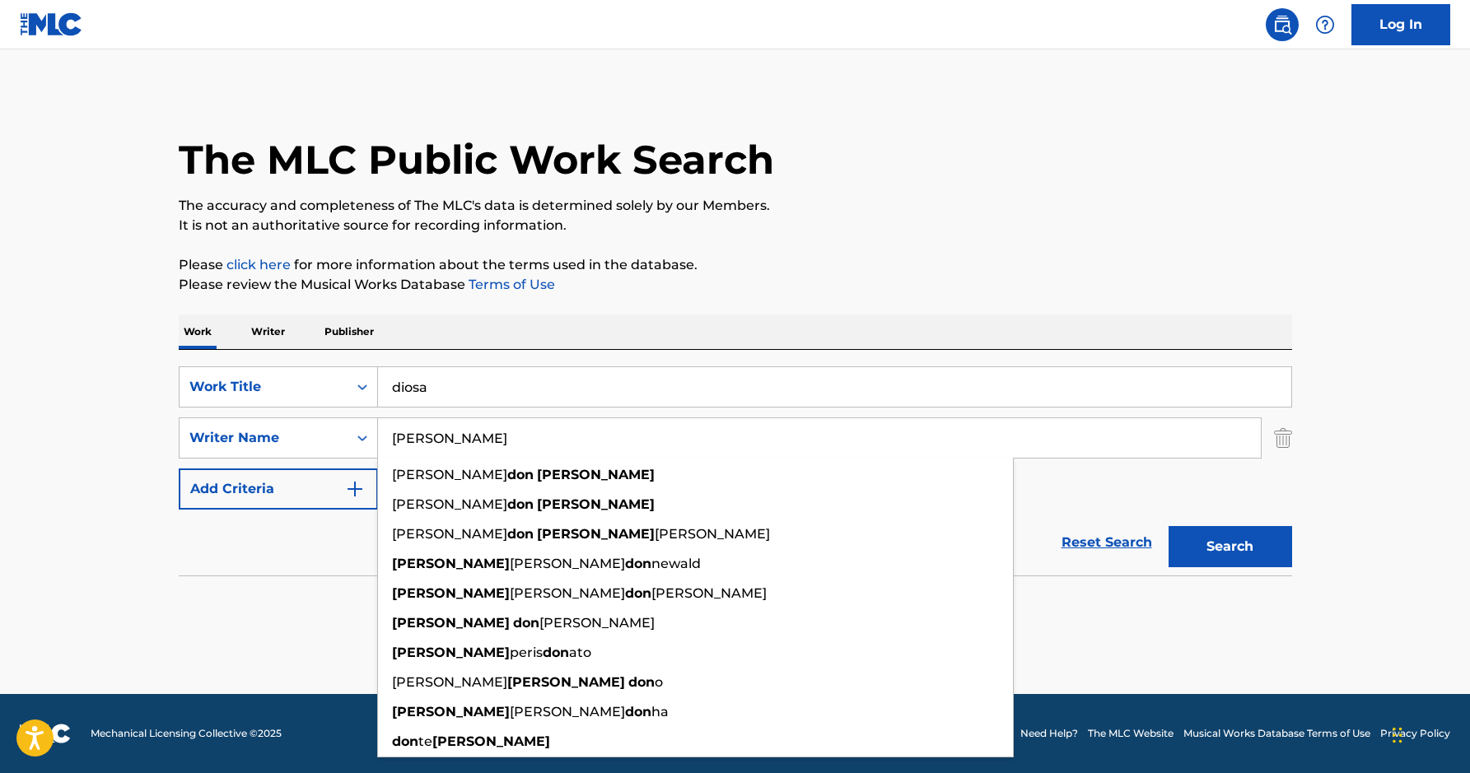
click at [1169, 526] on button "Search" at bounding box center [1231, 546] width 124 height 41
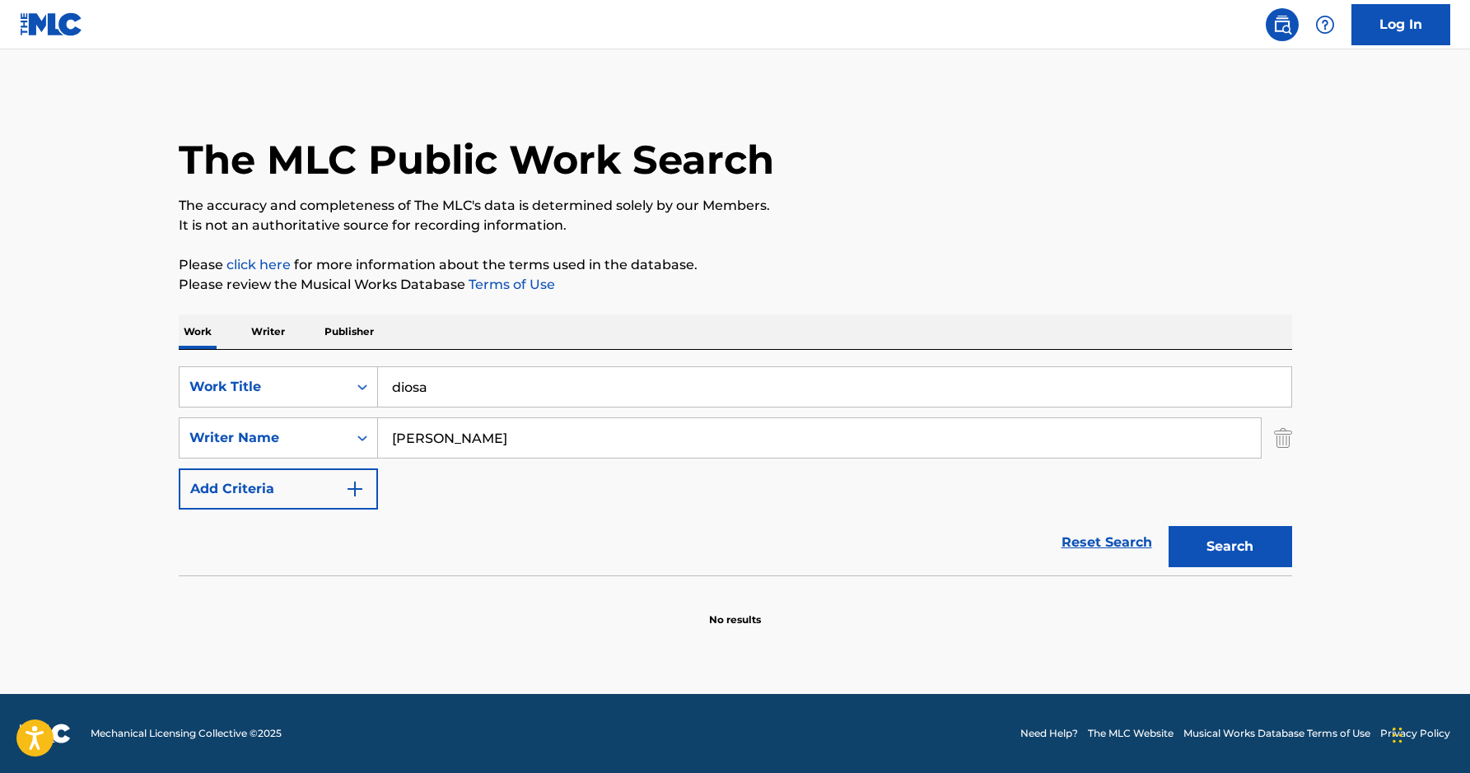
click at [450, 444] on input "[PERSON_NAME]" at bounding box center [819, 438] width 883 height 40
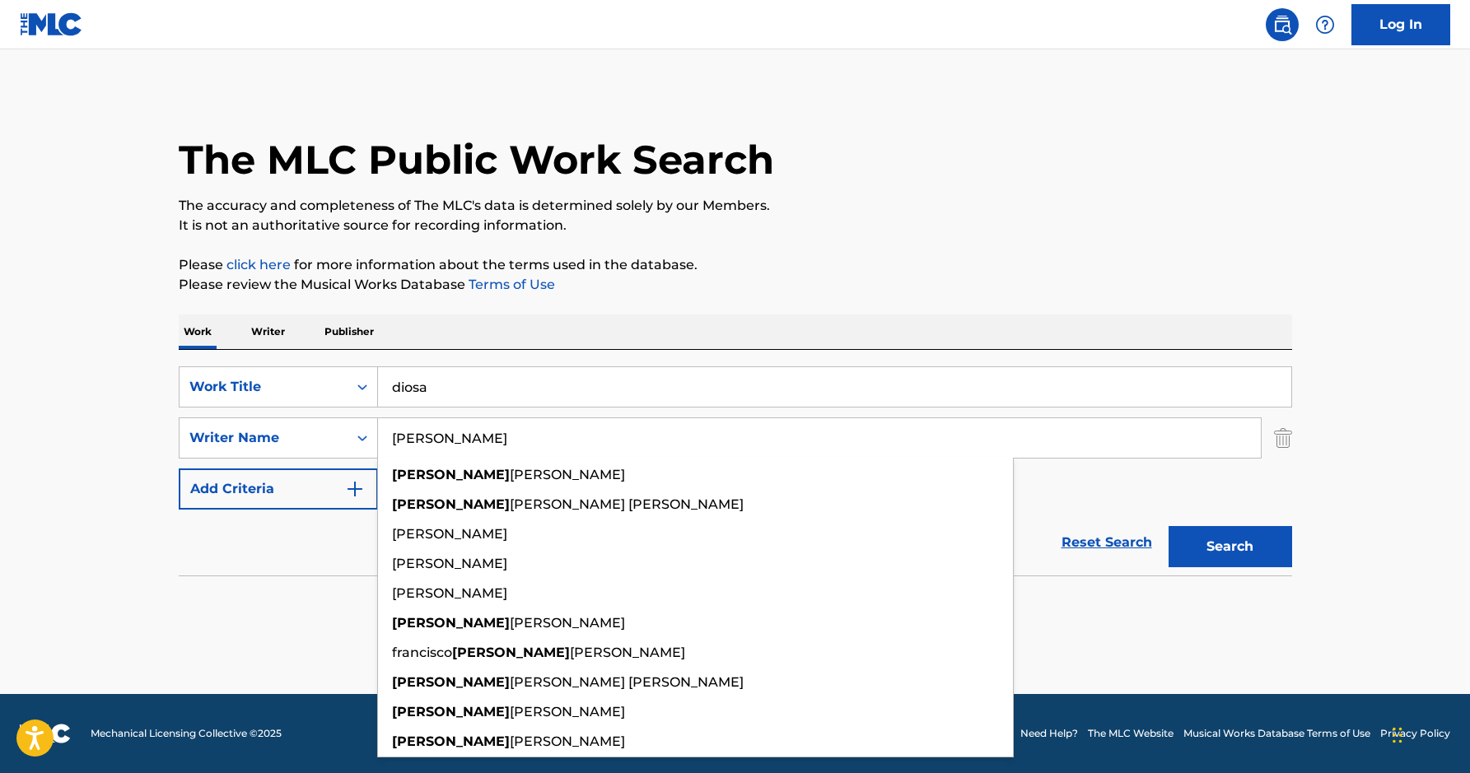
type input "[PERSON_NAME]"
click at [1169, 526] on button "Search" at bounding box center [1231, 546] width 124 height 41
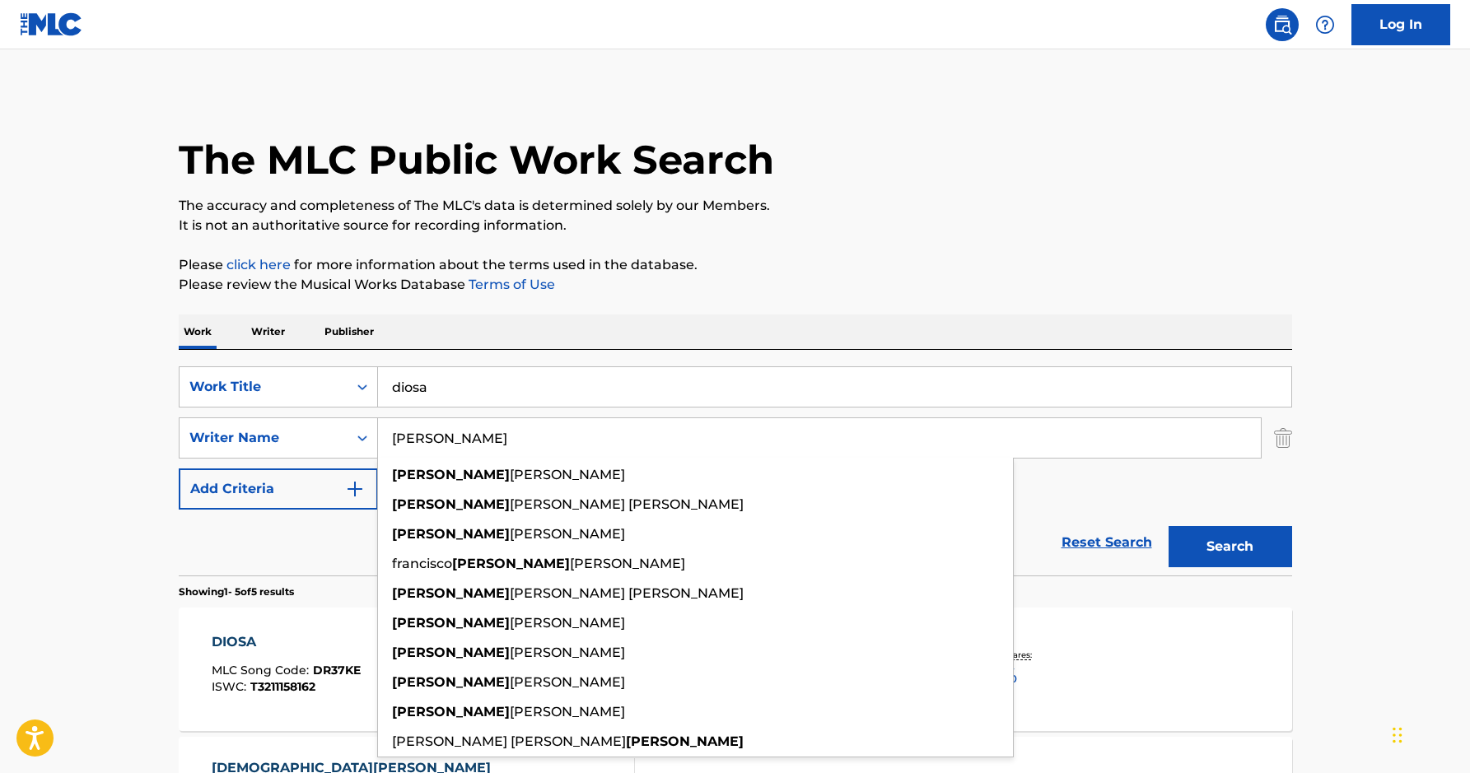
click at [0, 580] on main "The MLC Public Work Search The accuracy and completeness of The MLC's data is d…" at bounding box center [735, 691] width 1470 height 1285
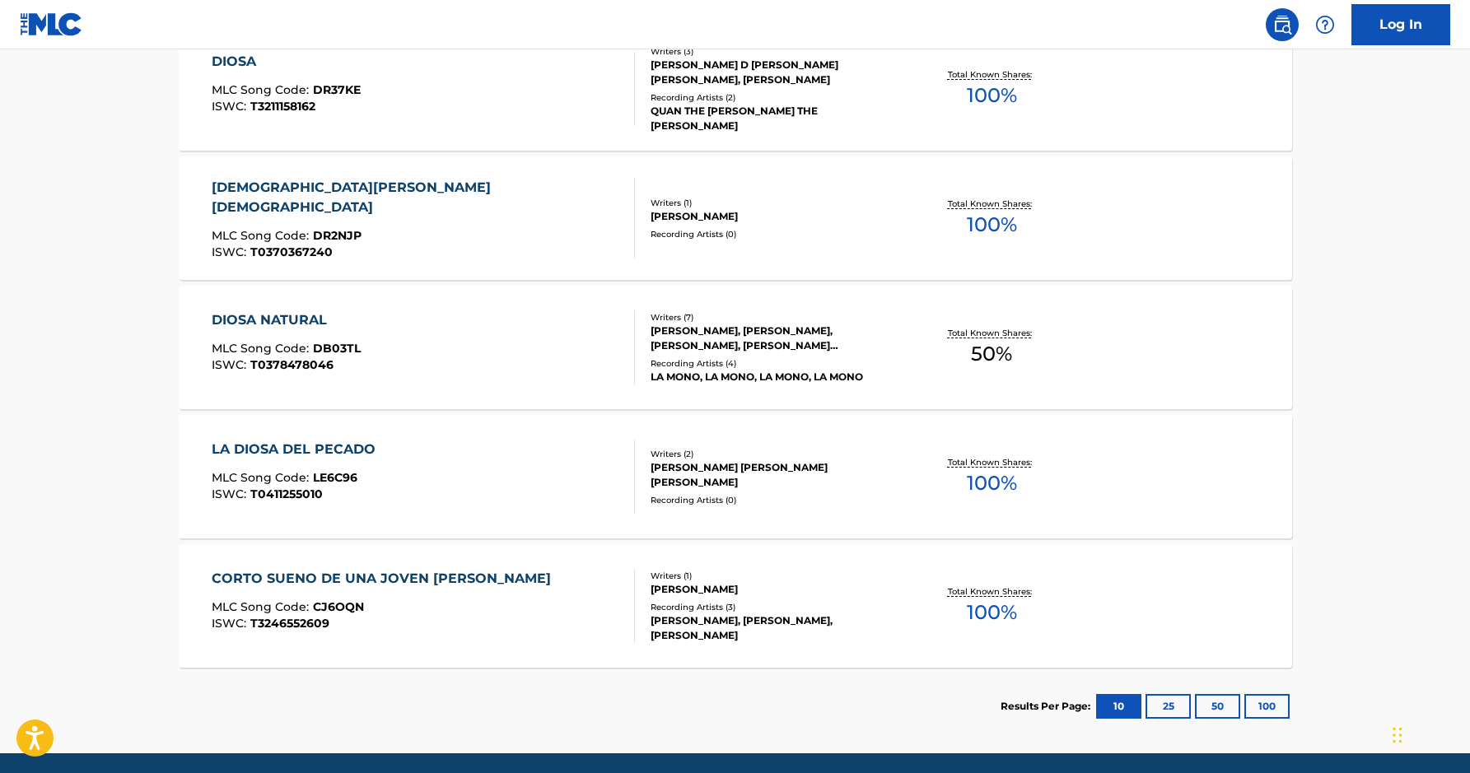
scroll to position [618, 0]
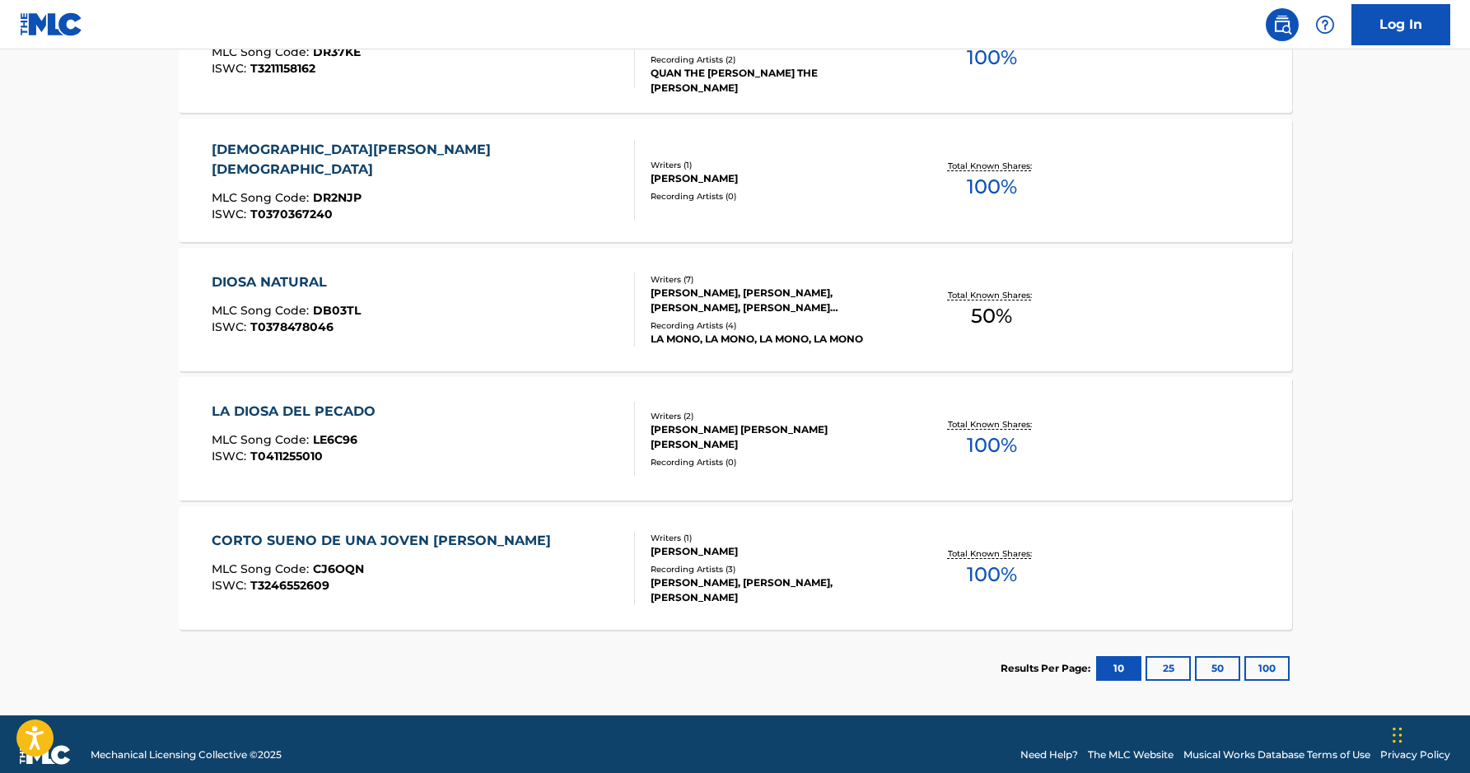
click at [1272, 675] on button "100" at bounding box center [1266, 668] width 45 height 25
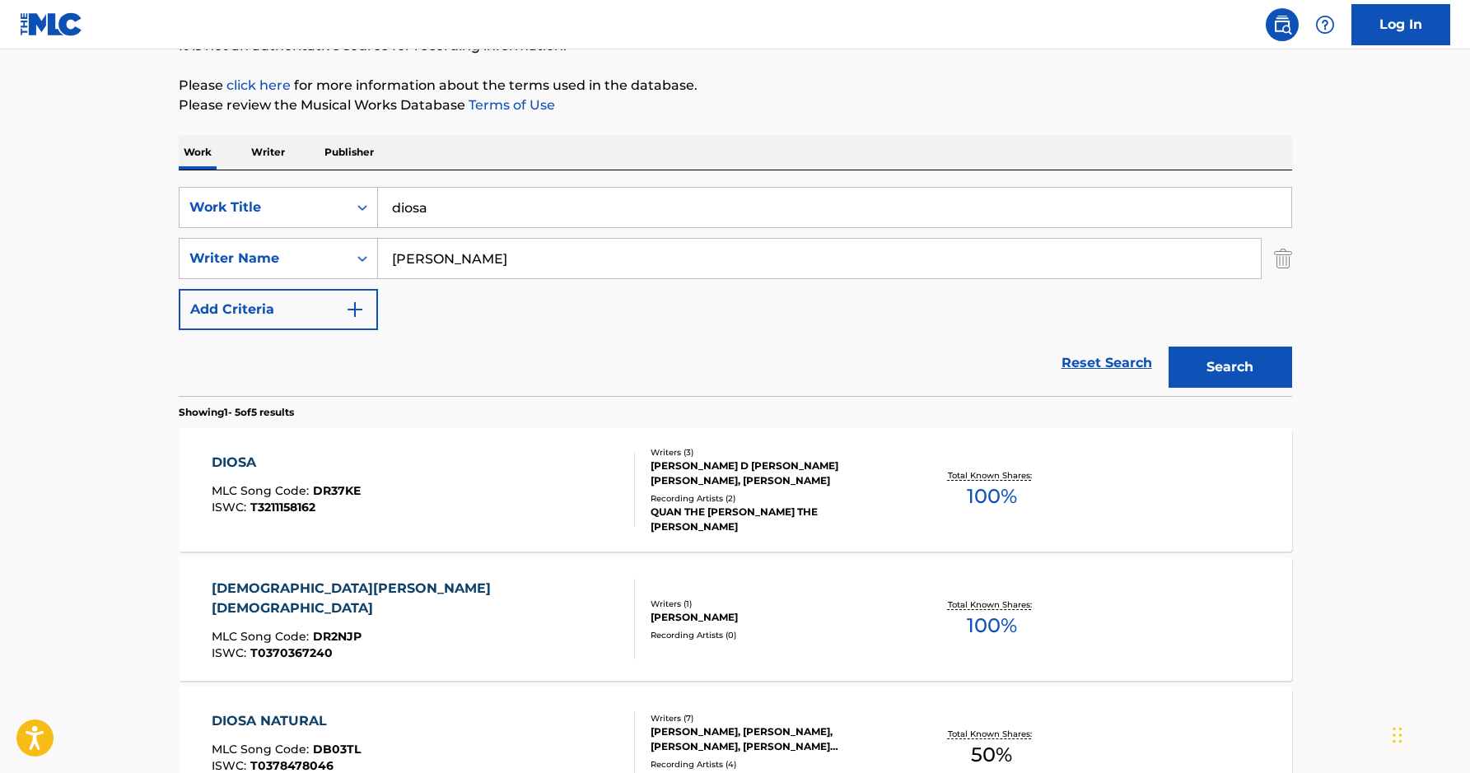
scroll to position [0, 0]
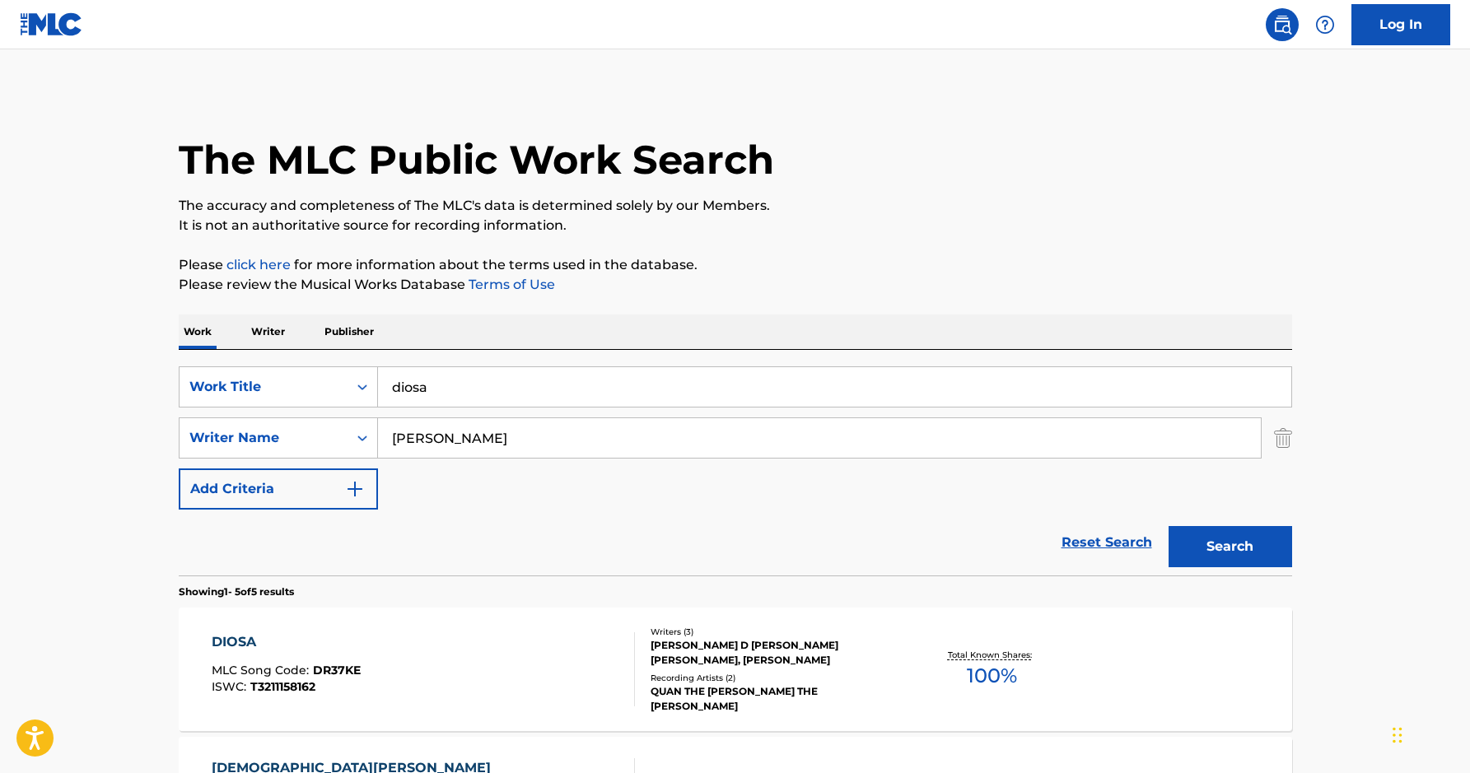
click at [509, 456] on input "[PERSON_NAME]" at bounding box center [819, 438] width 883 height 40
click at [491, 390] on input "diosa" at bounding box center [834, 387] width 913 height 40
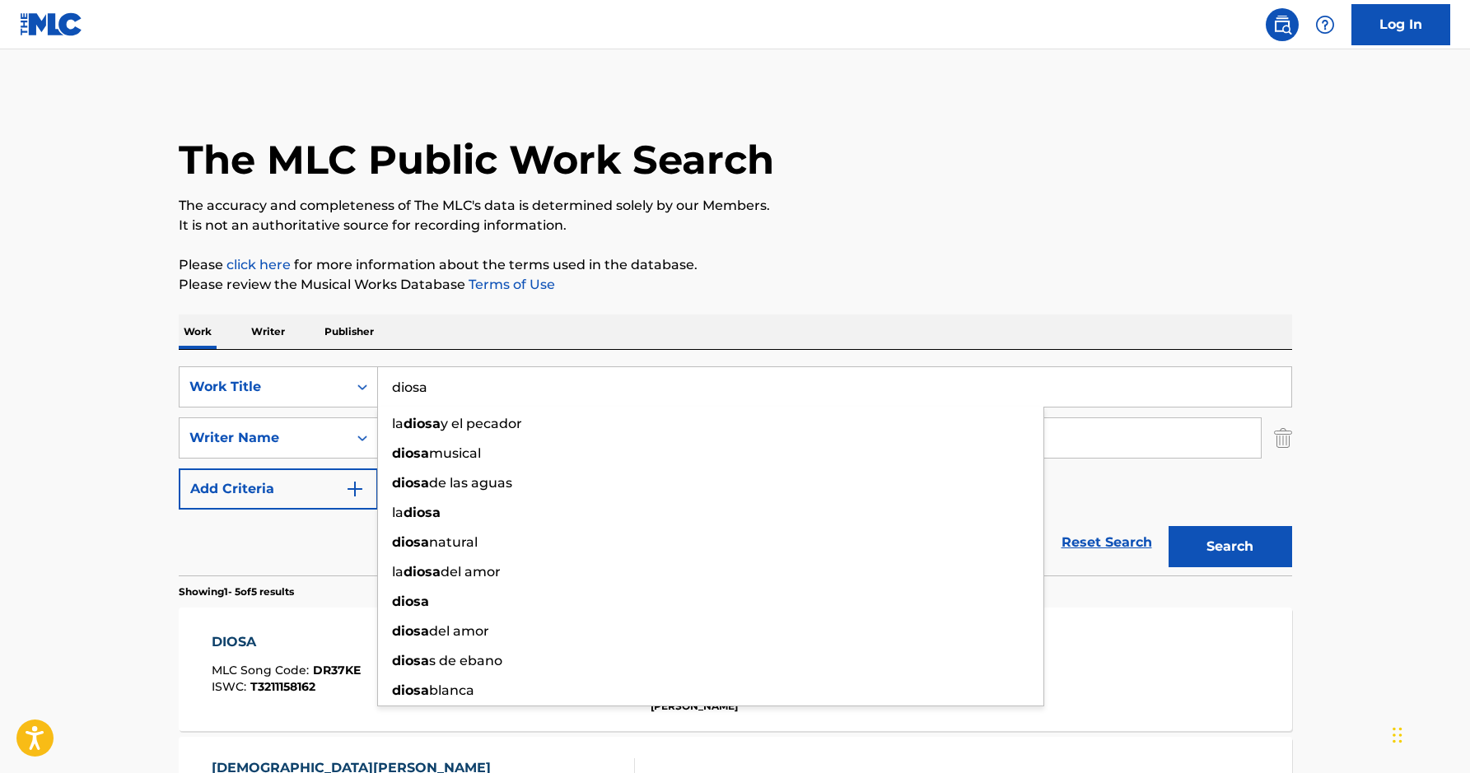
click at [491, 390] on input "diosa" at bounding box center [834, 387] width 913 height 40
type input "la bebe"
click at [1169, 526] on button "Search" at bounding box center [1231, 546] width 124 height 41
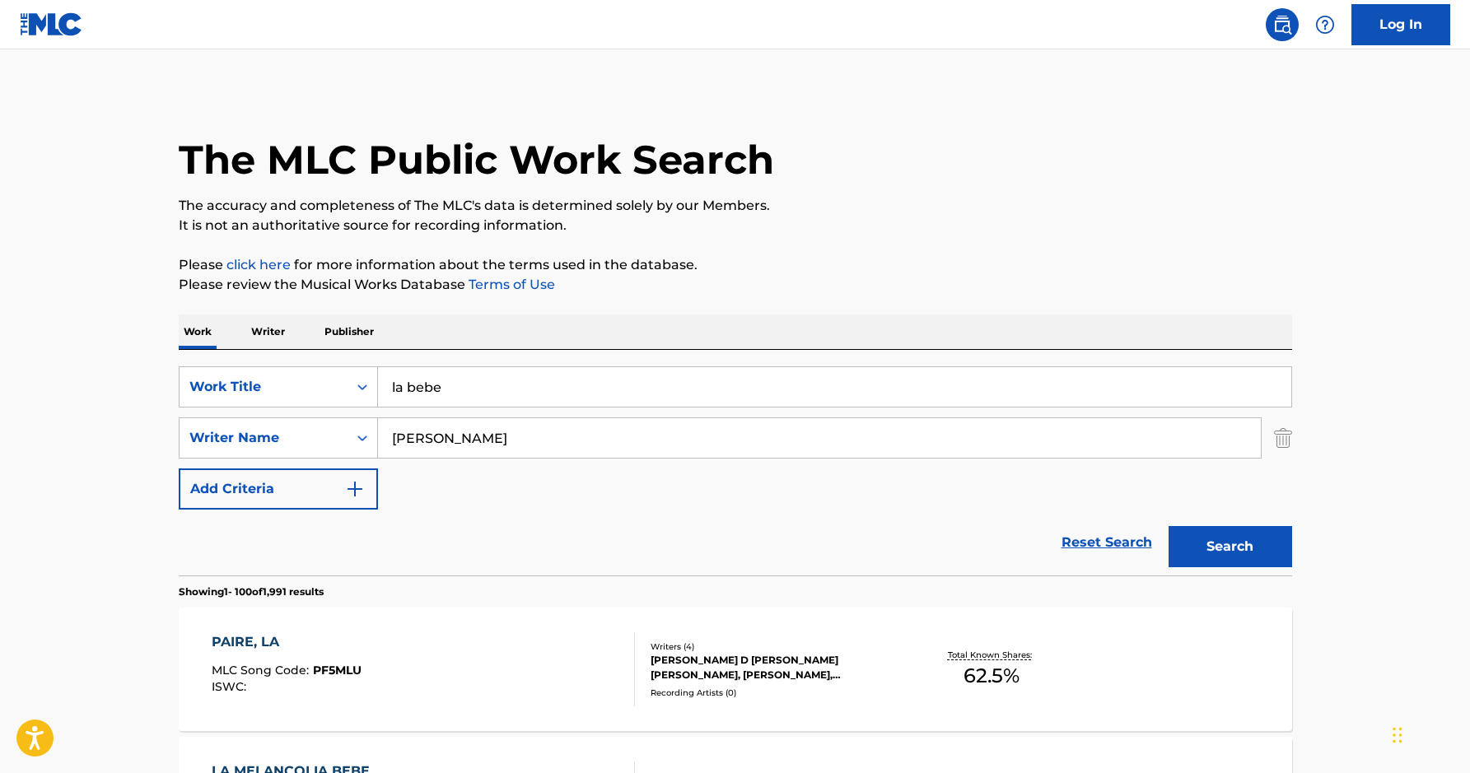
click at [568, 449] on input "[PERSON_NAME]" at bounding box center [819, 438] width 883 height 40
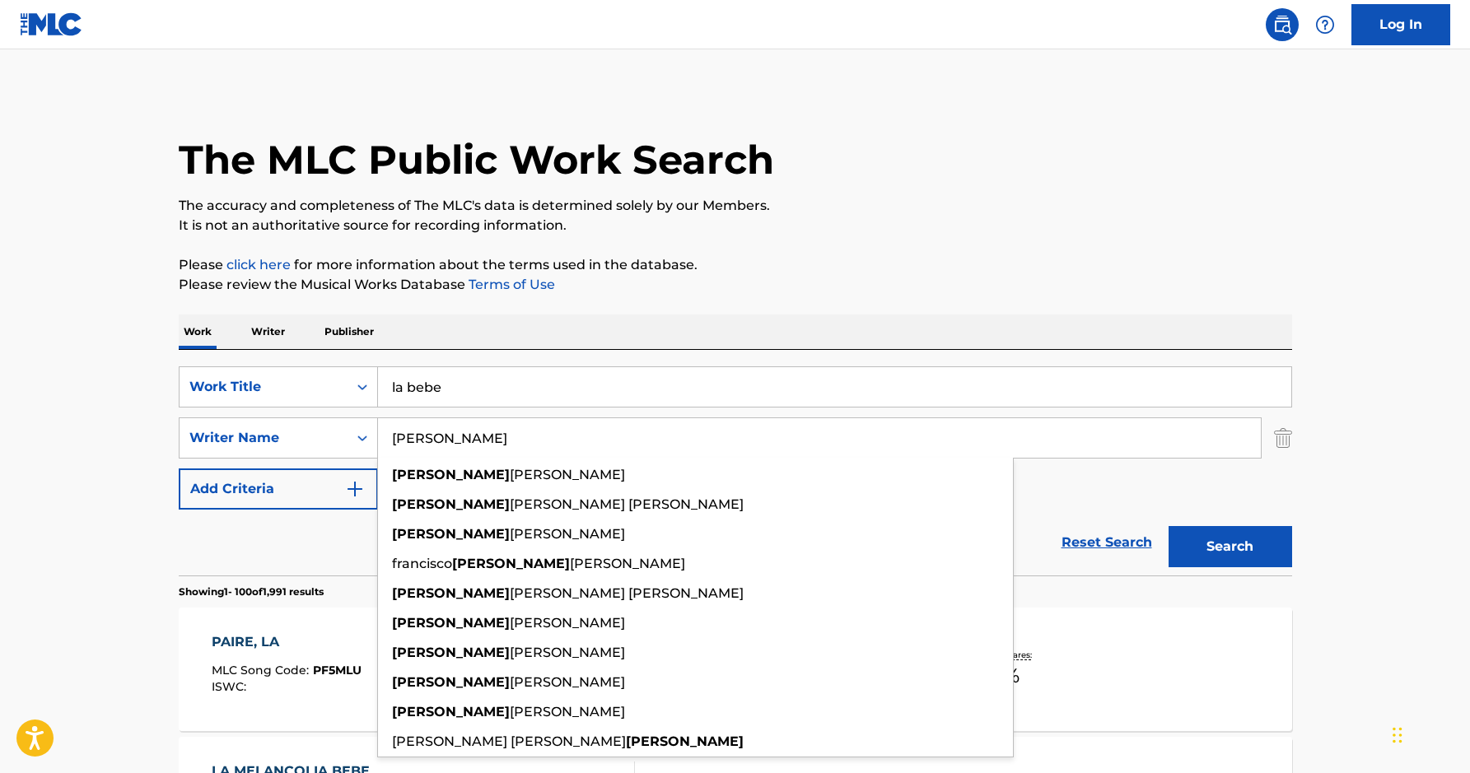
click at [568, 449] on input "[PERSON_NAME]" at bounding box center [819, 438] width 883 height 40
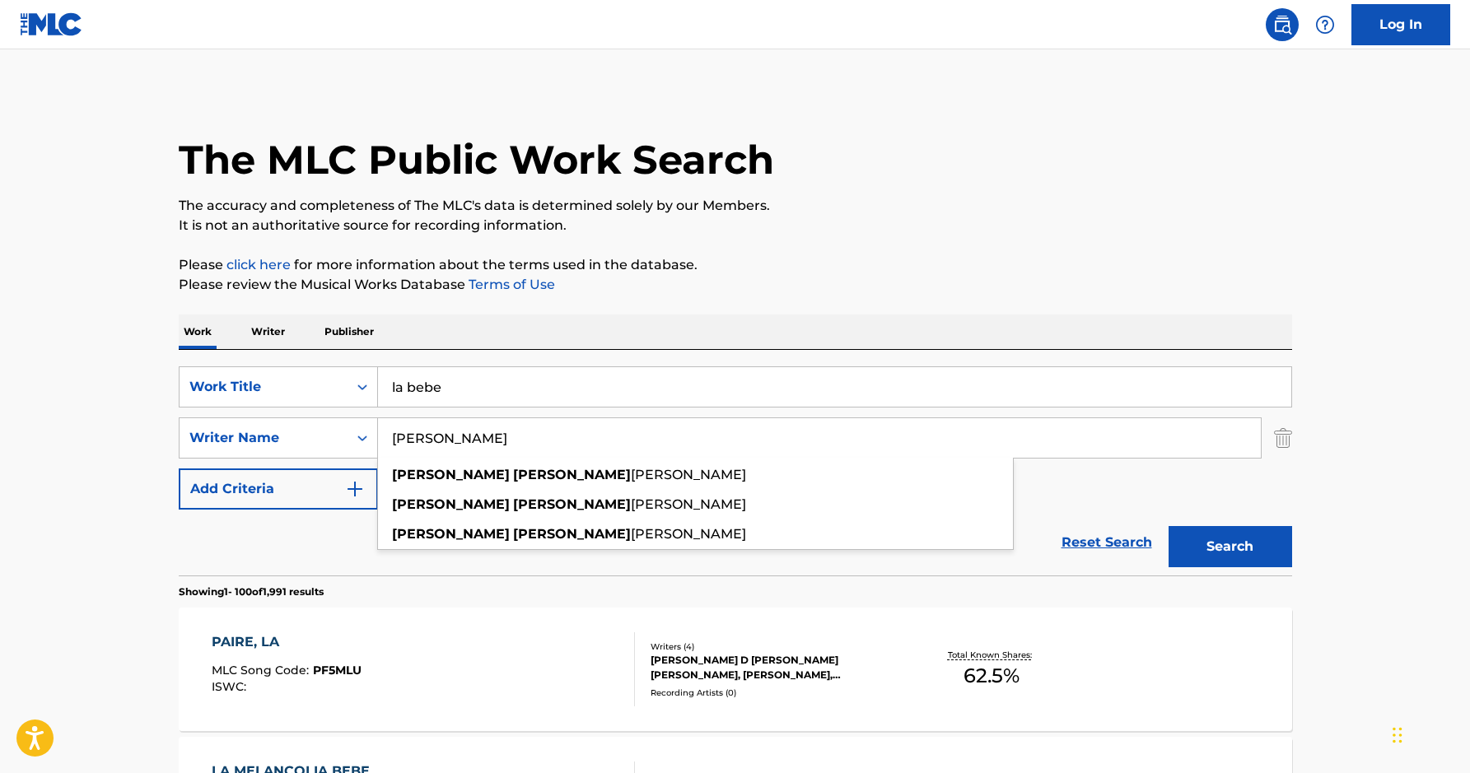
type input "[PERSON_NAME]"
click at [1169, 526] on button "Search" at bounding box center [1231, 546] width 124 height 41
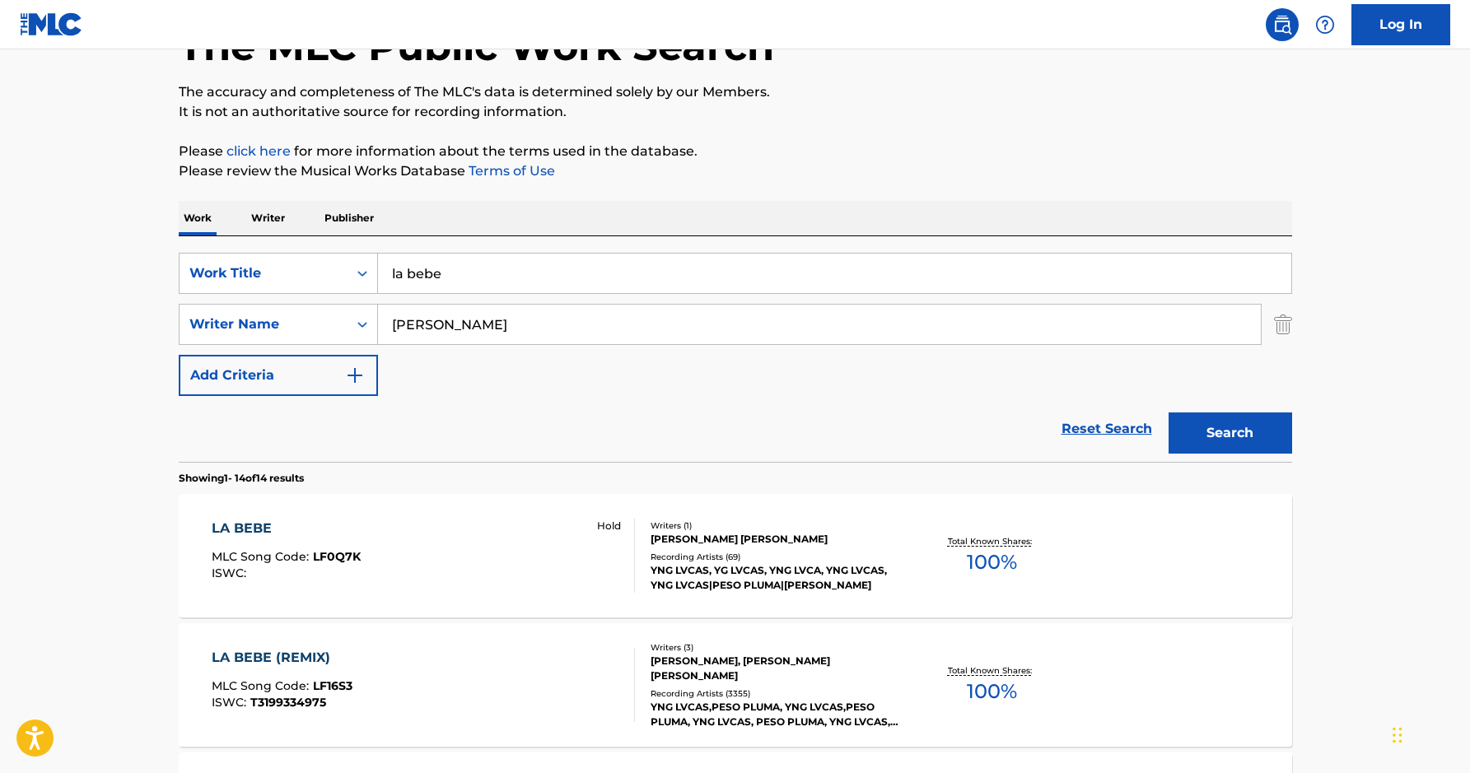
scroll to position [199, 0]
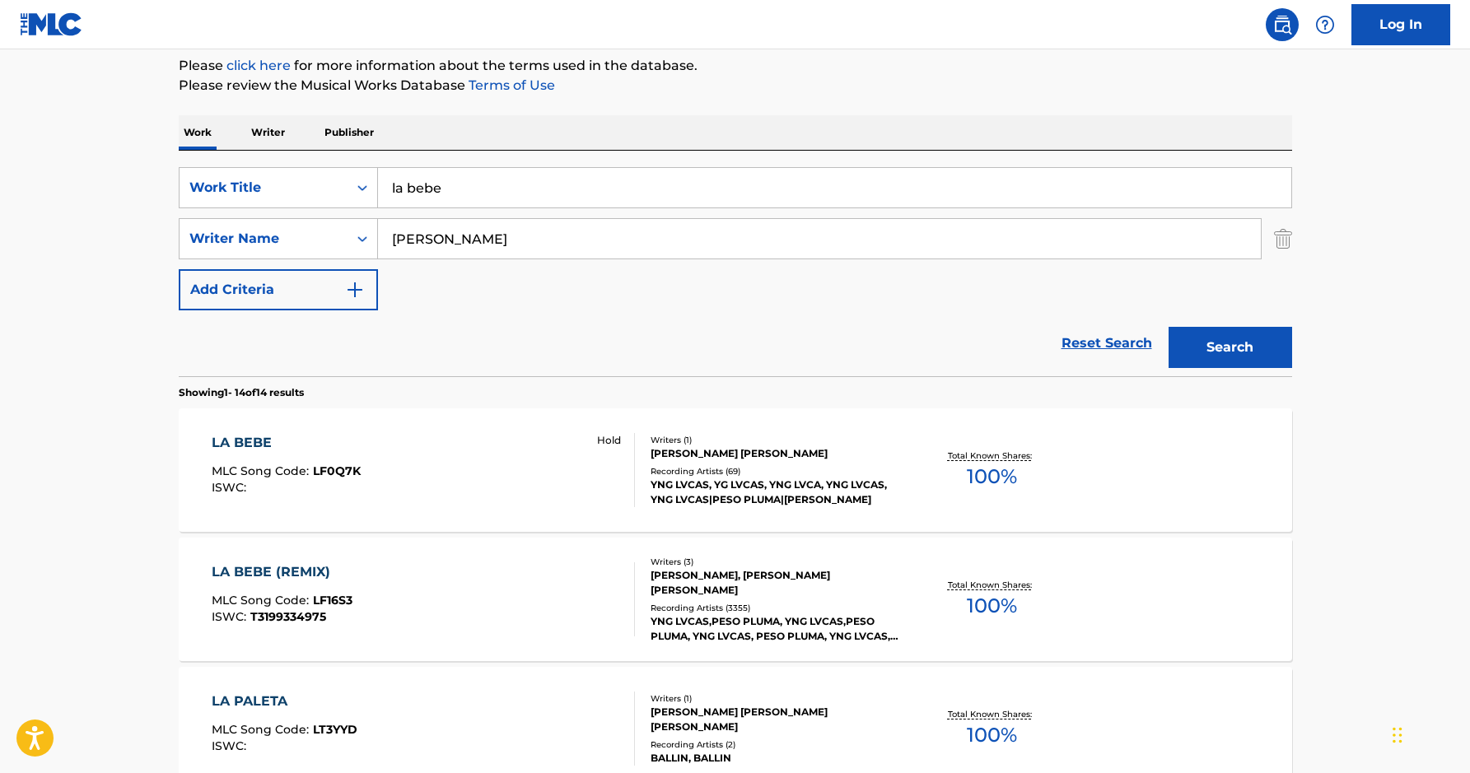
click at [702, 450] on div "[PERSON_NAME] [PERSON_NAME]" at bounding box center [775, 453] width 249 height 15
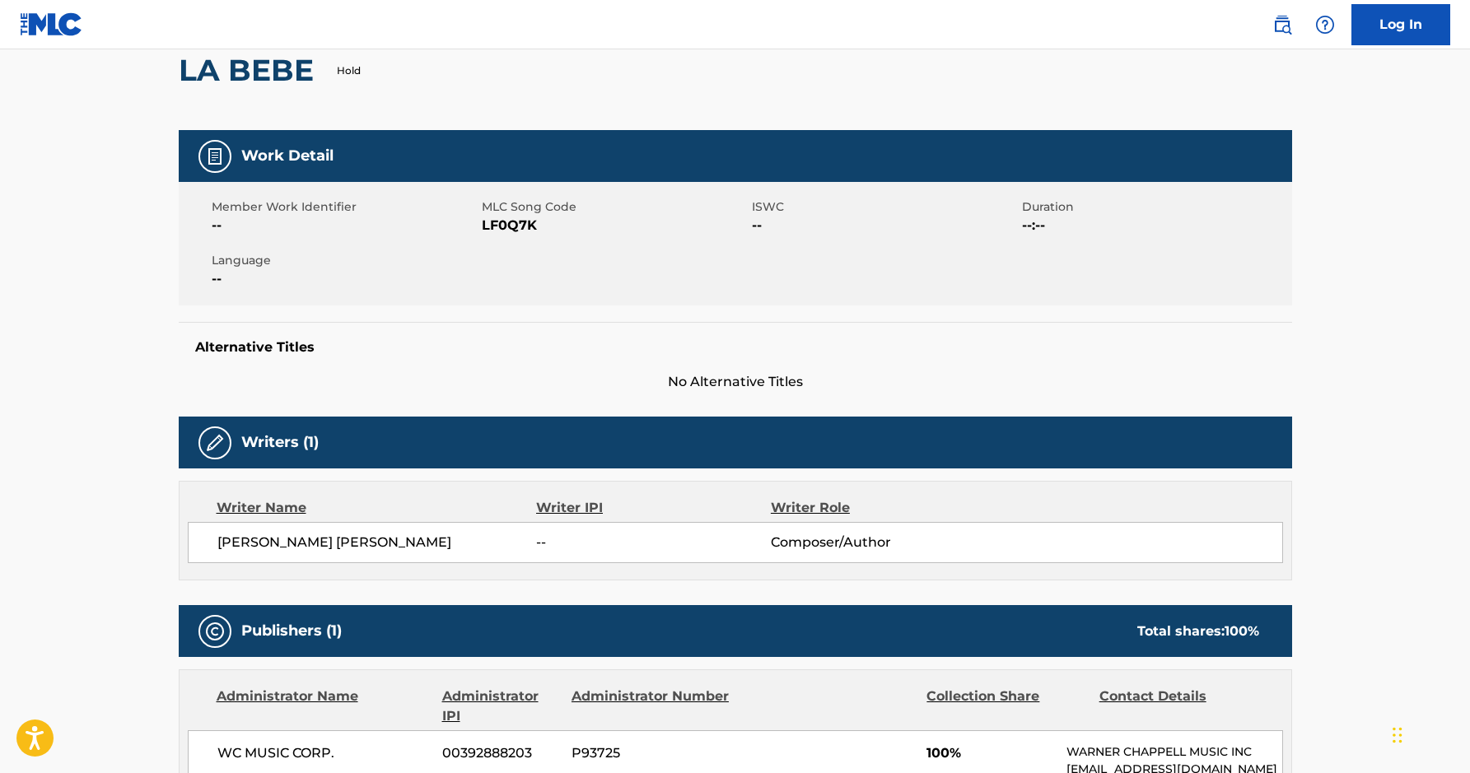
scroll to position [251, 0]
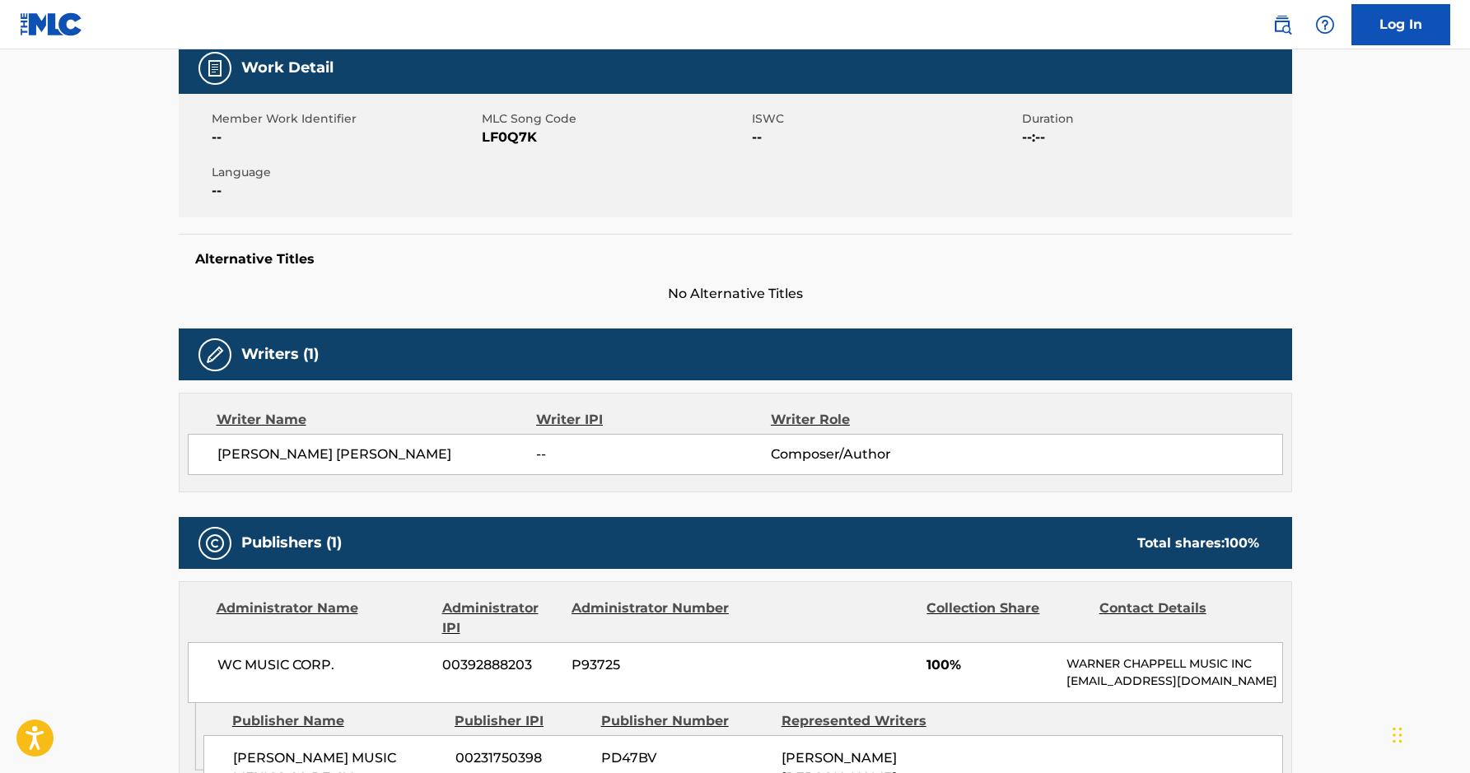
click at [430, 449] on span "[PERSON_NAME] [PERSON_NAME]" at bounding box center [377, 455] width 320 height 20
copy div "[PERSON_NAME] [PERSON_NAME]"
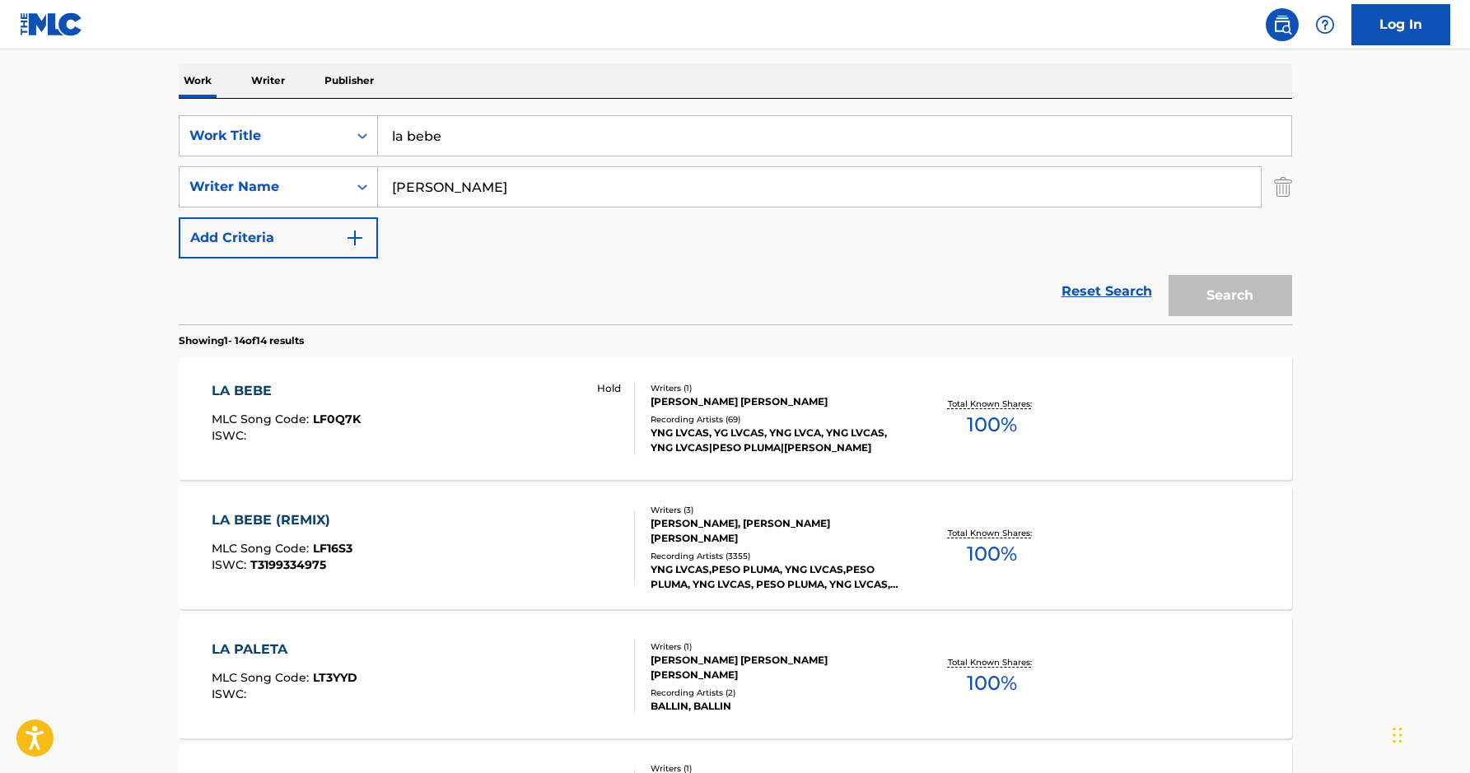
scroll to position [199, 0]
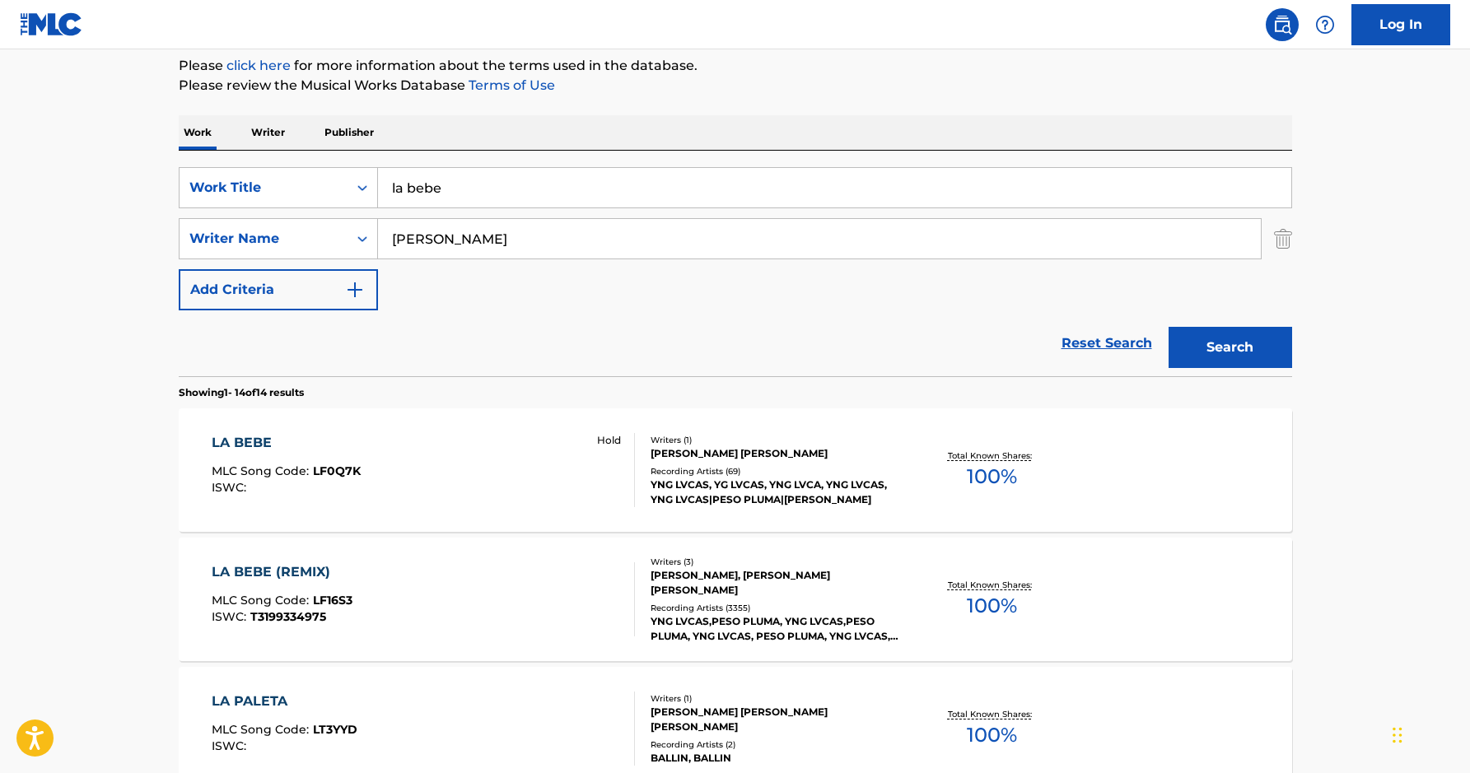
click at [1283, 243] on img "Search Form" at bounding box center [1283, 238] width 18 height 41
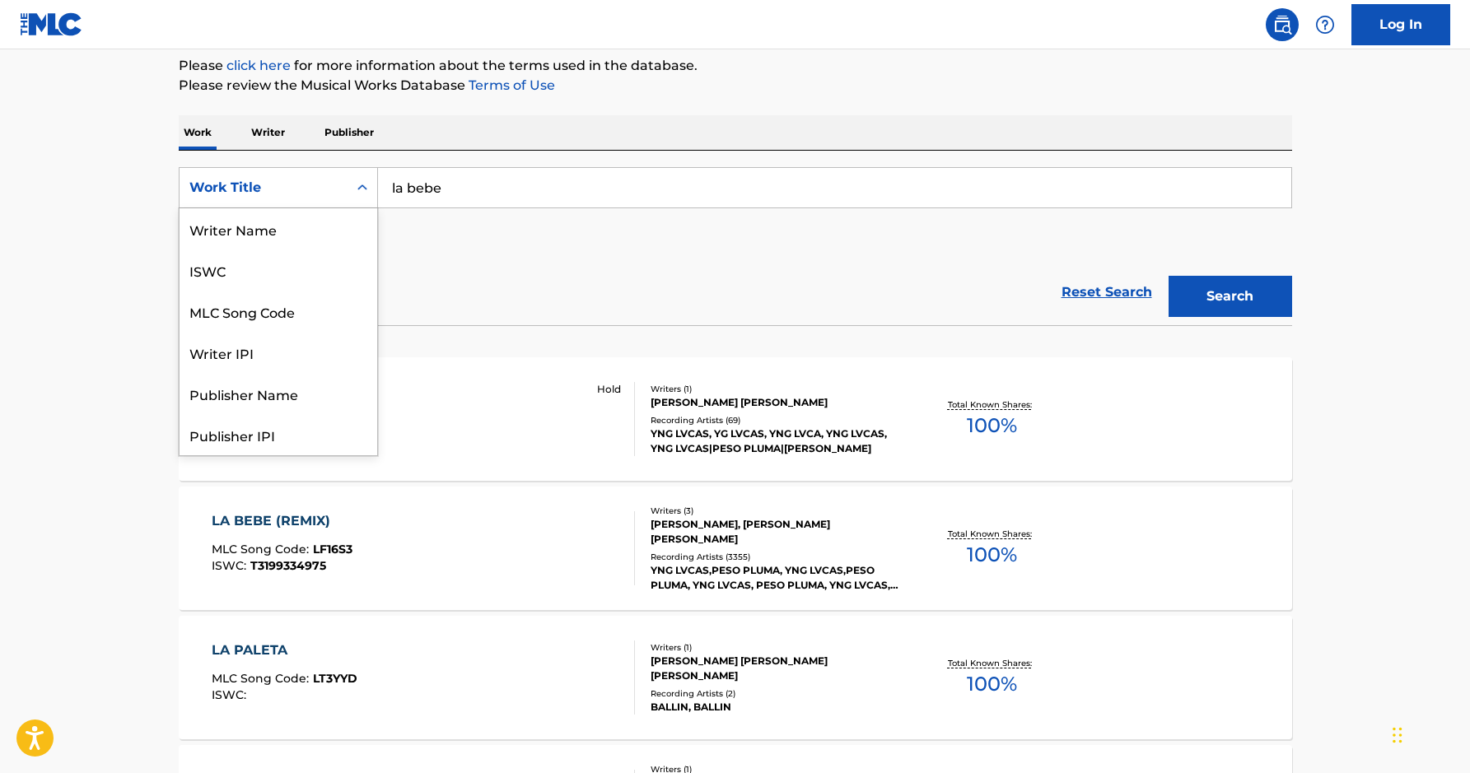
click at [361, 189] on icon "Search Form" at bounding box center [362, 188] width 16 height 16
click at [324, 236] on div "Writer Name" at bounding box center [279, 228] width 198 height 41
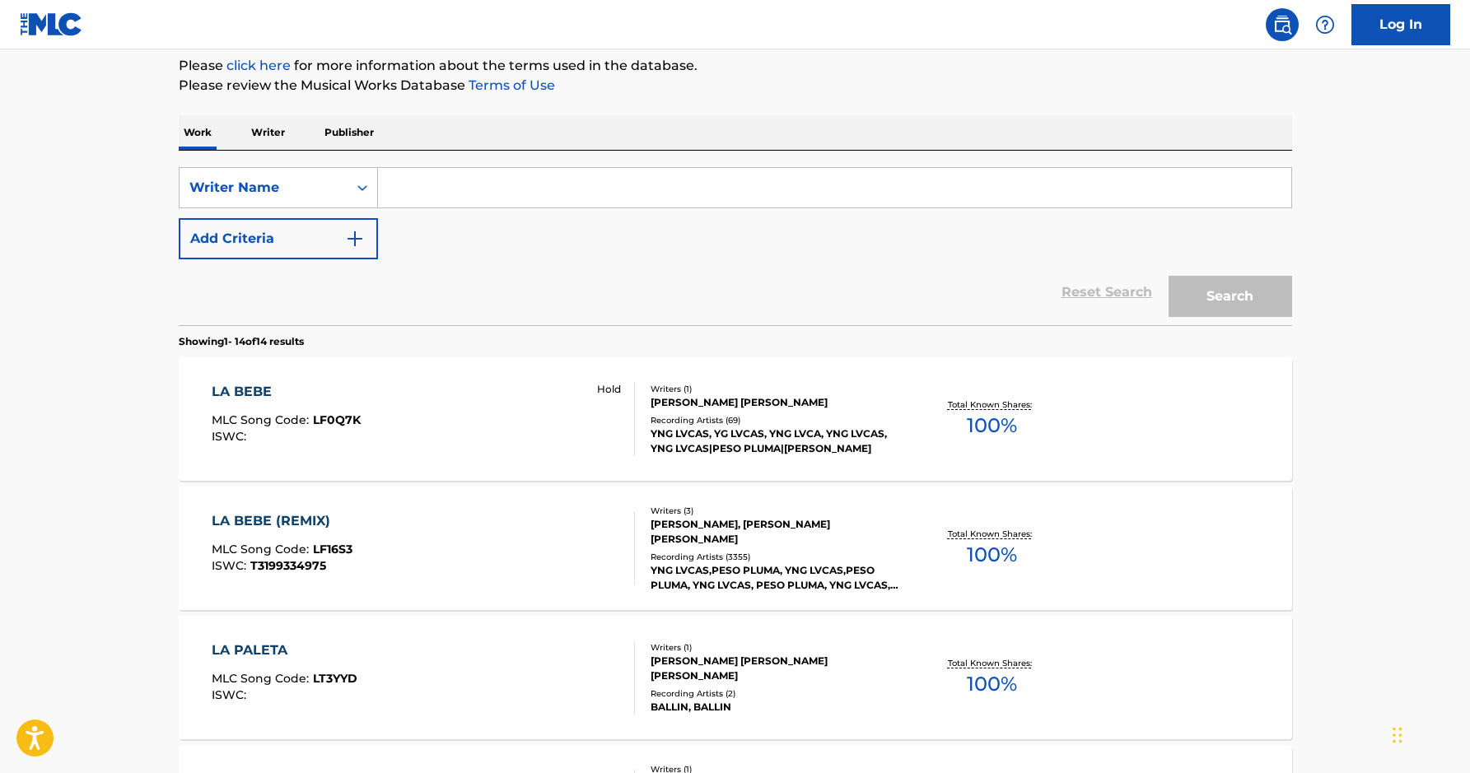
click at [429, 195] on input "Search Form" at bounding box center [834, 188] width 913 height 40
paste input "[PERSON_NAME] [PERSON_NAME]"
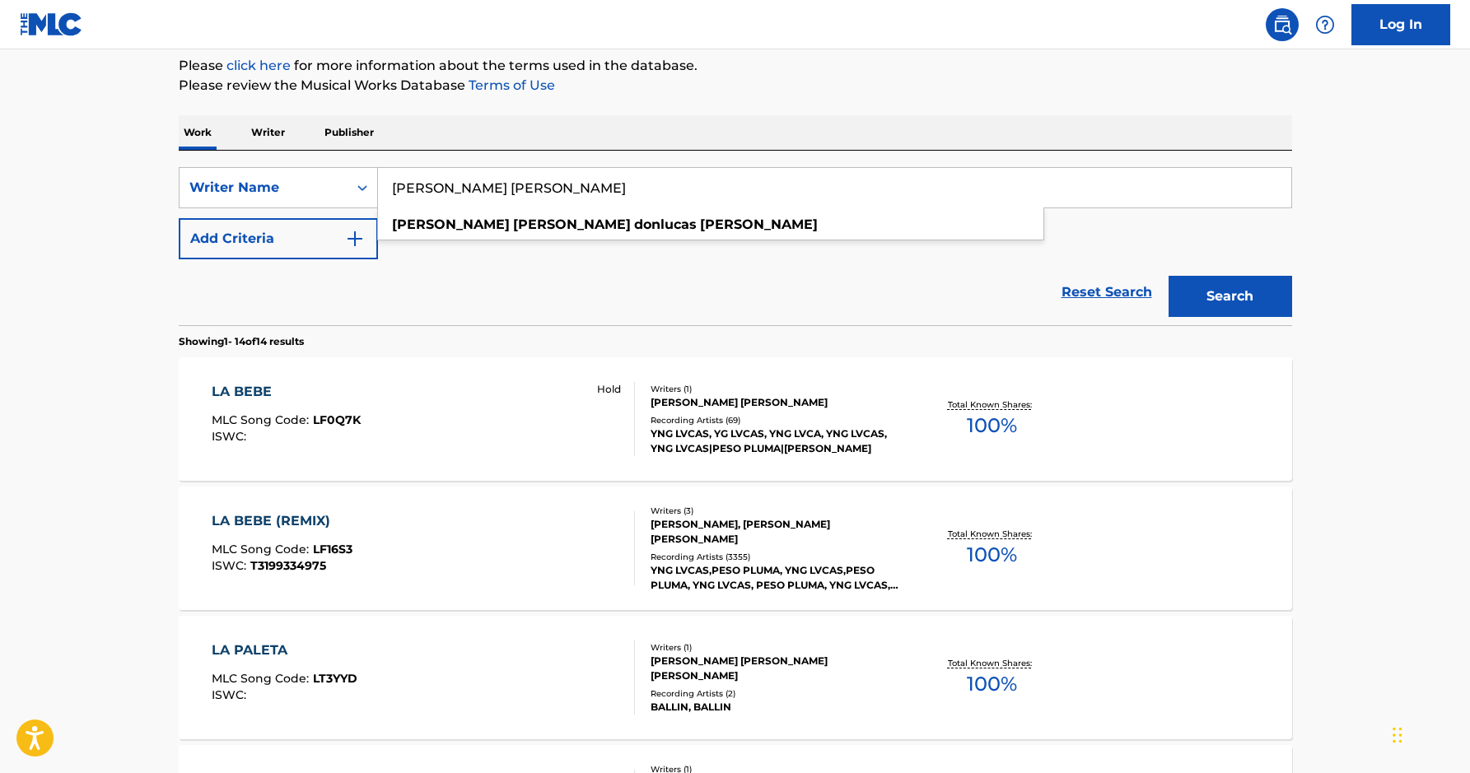
type input "[PERSON_NAME] [PERSON_NAME]"
click at [1278, 304] on button "Search" at bounding box center [1231, 296] width 124 height 41
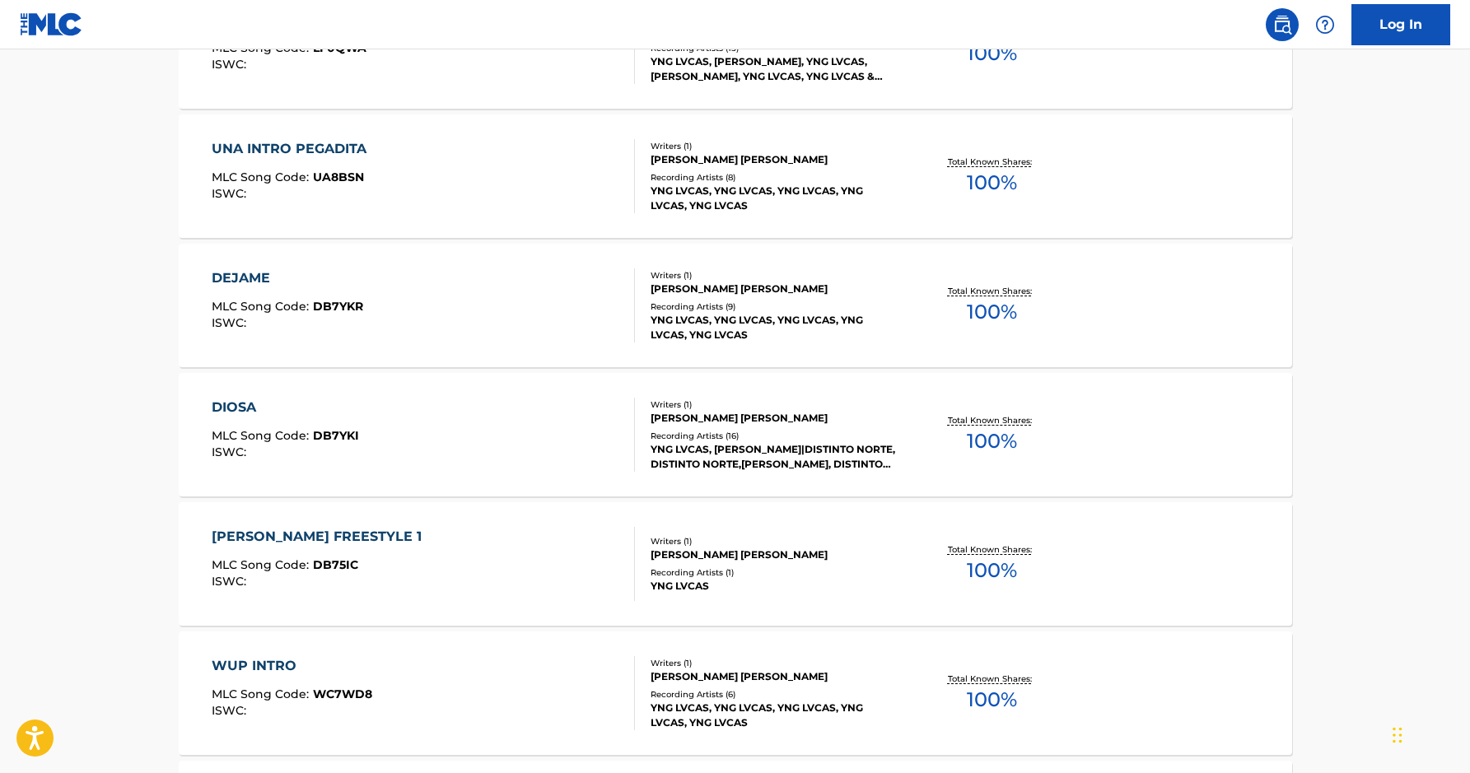
scroll to position [10807, 0]
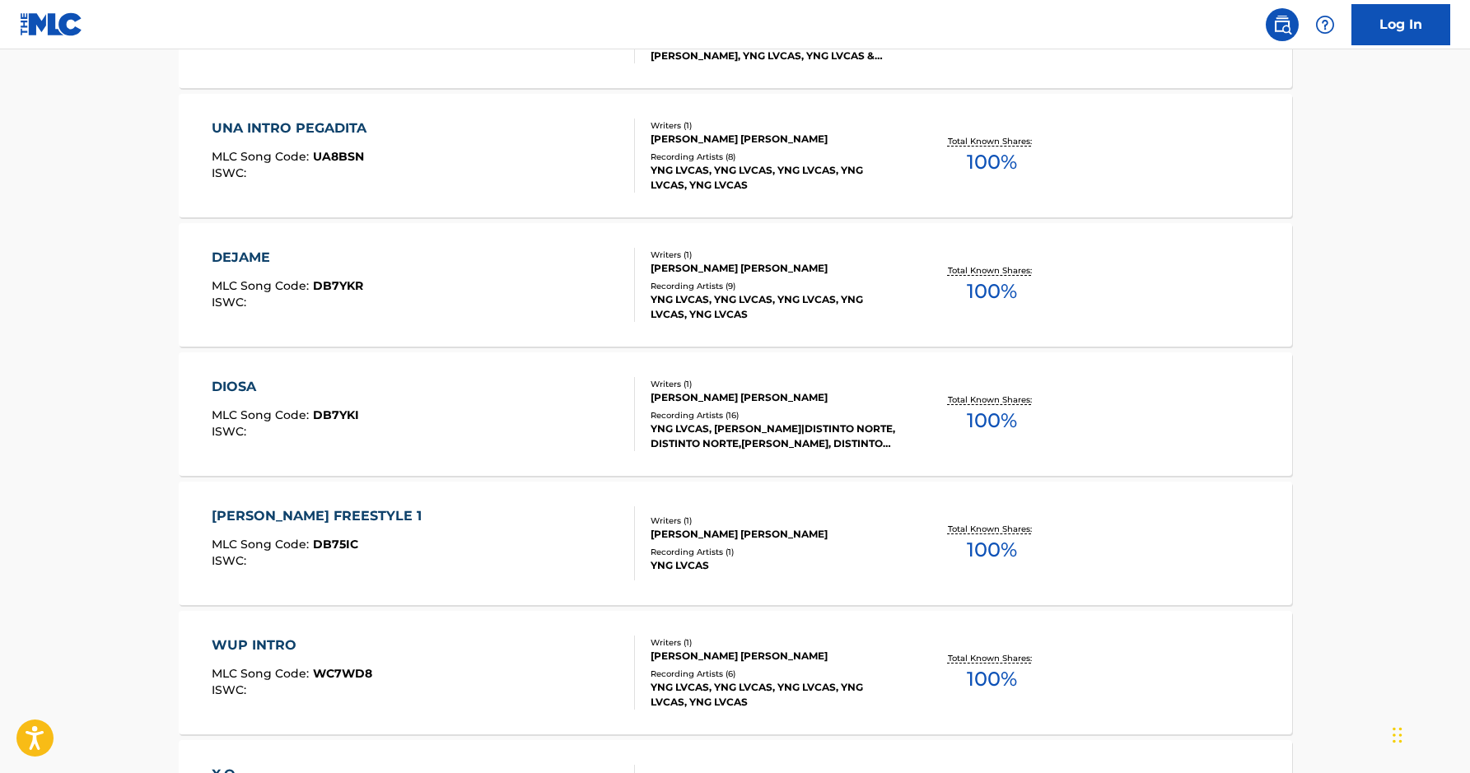
click at [249, 403] on div "DIOSA MLC Song Code : DB7YKI ISWC :" at bounding box center [285, 414] width 147 height 74
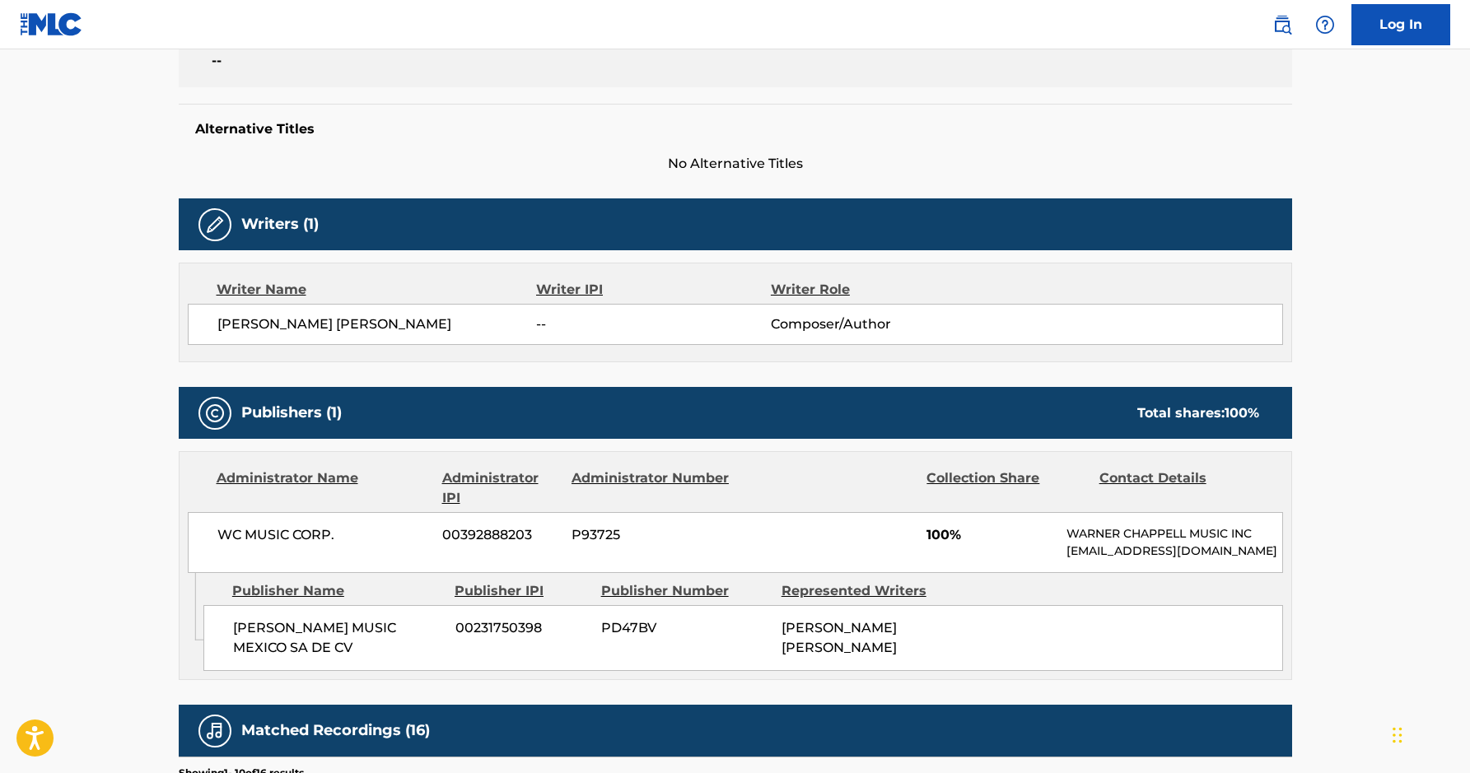
scroll to position [348, 0]
